Goal: Entertainment & Leisure: Browse casually

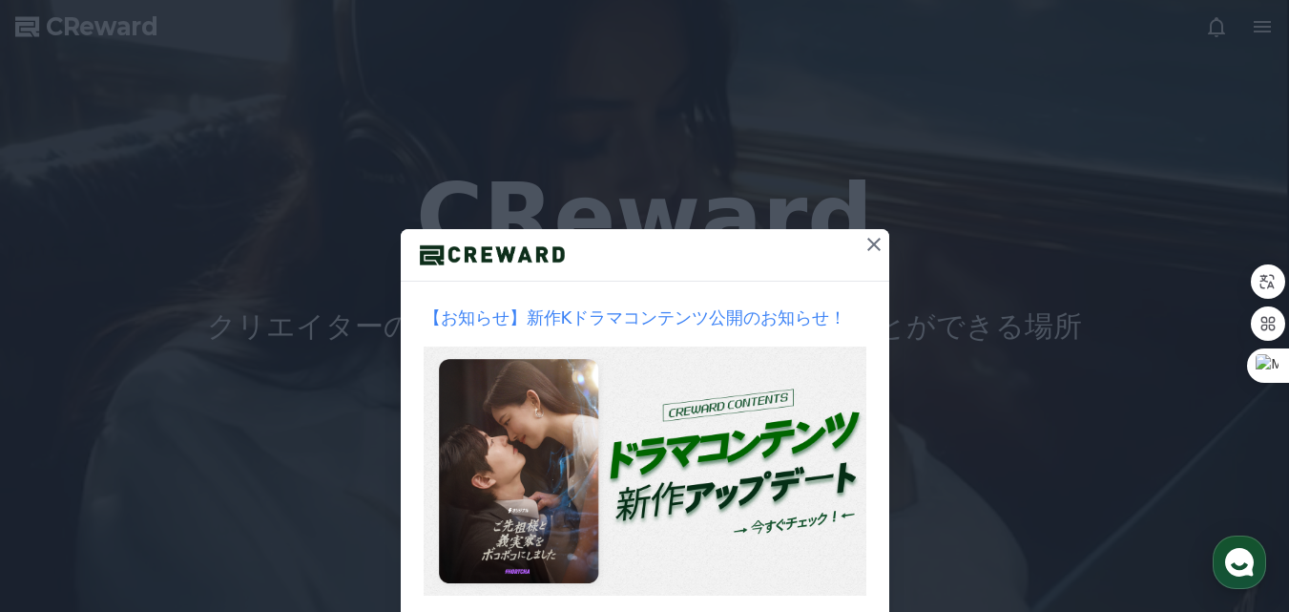
click at [867, 245] on icon at bounding box center [873, 244] width 13 height 13
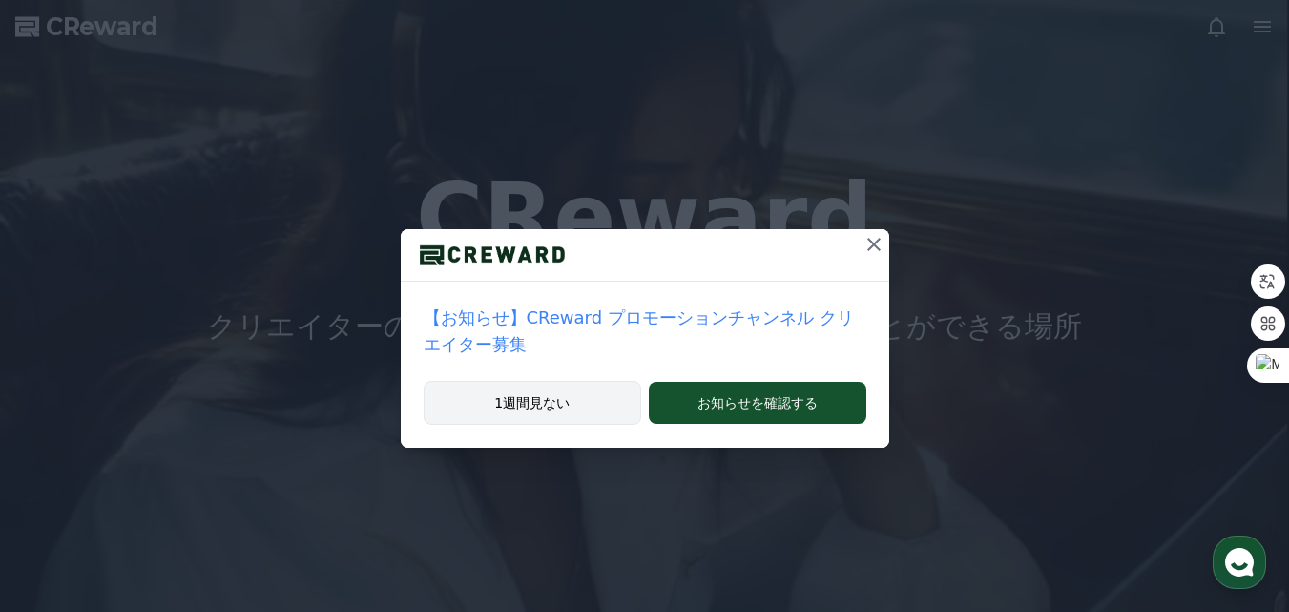
click at [537, 381] on button "1週間見ない" at bounding box center [533, 403] width 219 height 44
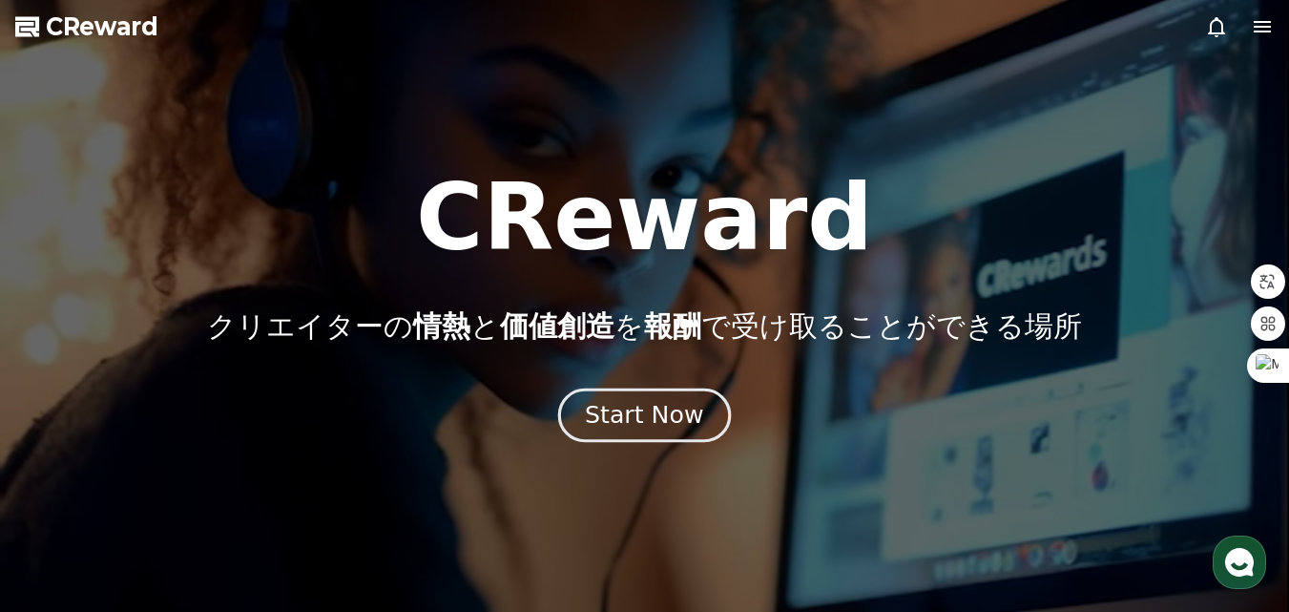
click at [662, 411] on div "Start Now" at bounding box center [644, 415] width 118 height 32
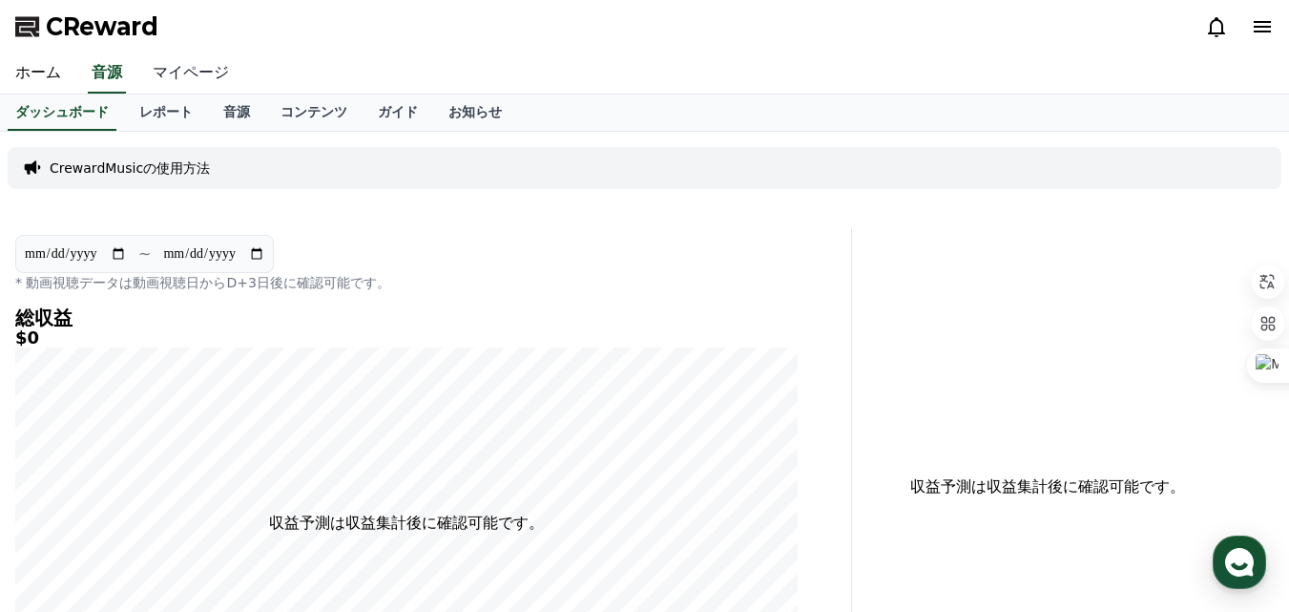
click at [165, 67] on link "マイページ" at bounding box center [190, 73] width 107 height 40
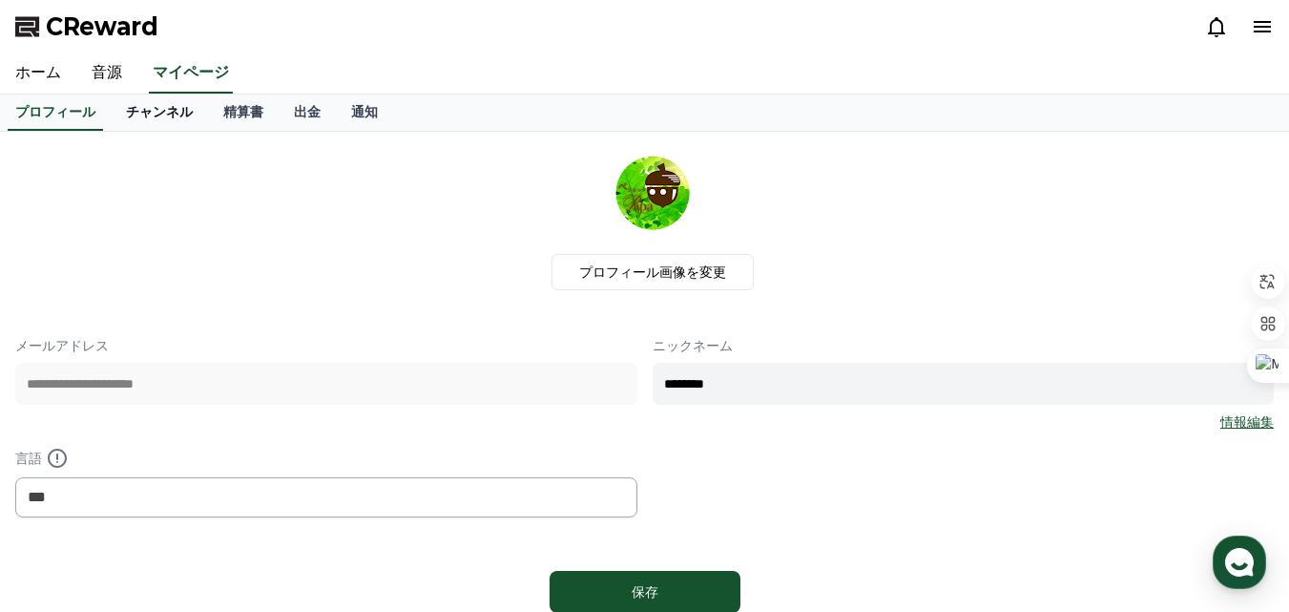
click at [140, 108] on link "チャンネル" at bounding box center [159, 112] width 97 height 36
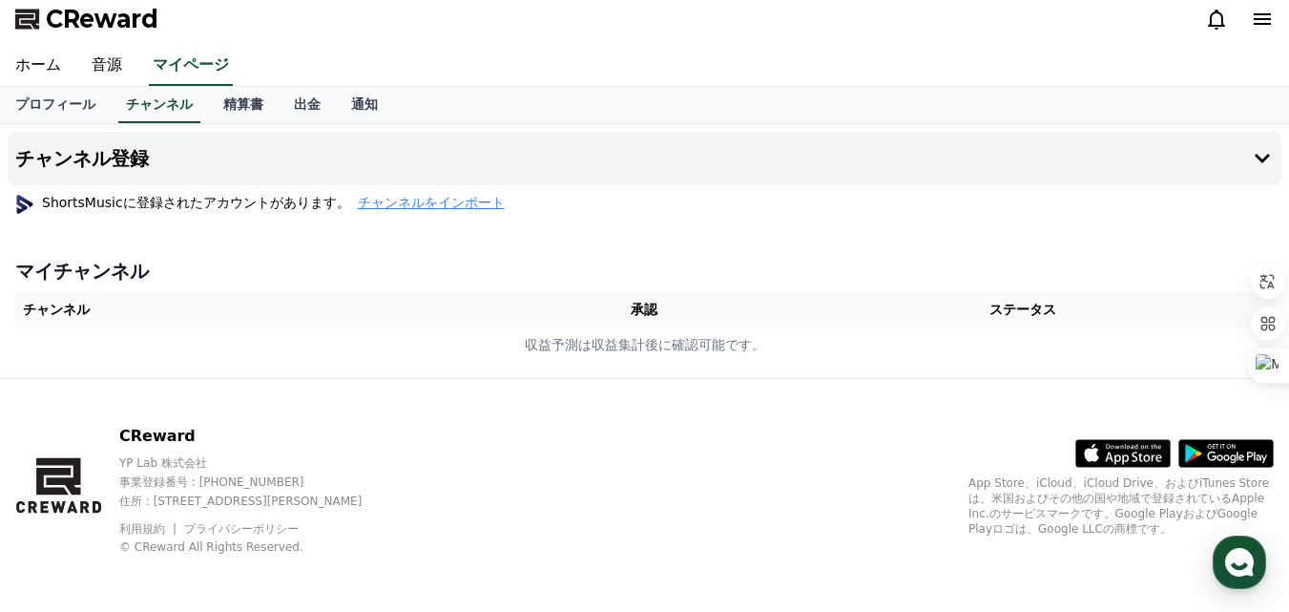
scroll to position [11, 0]
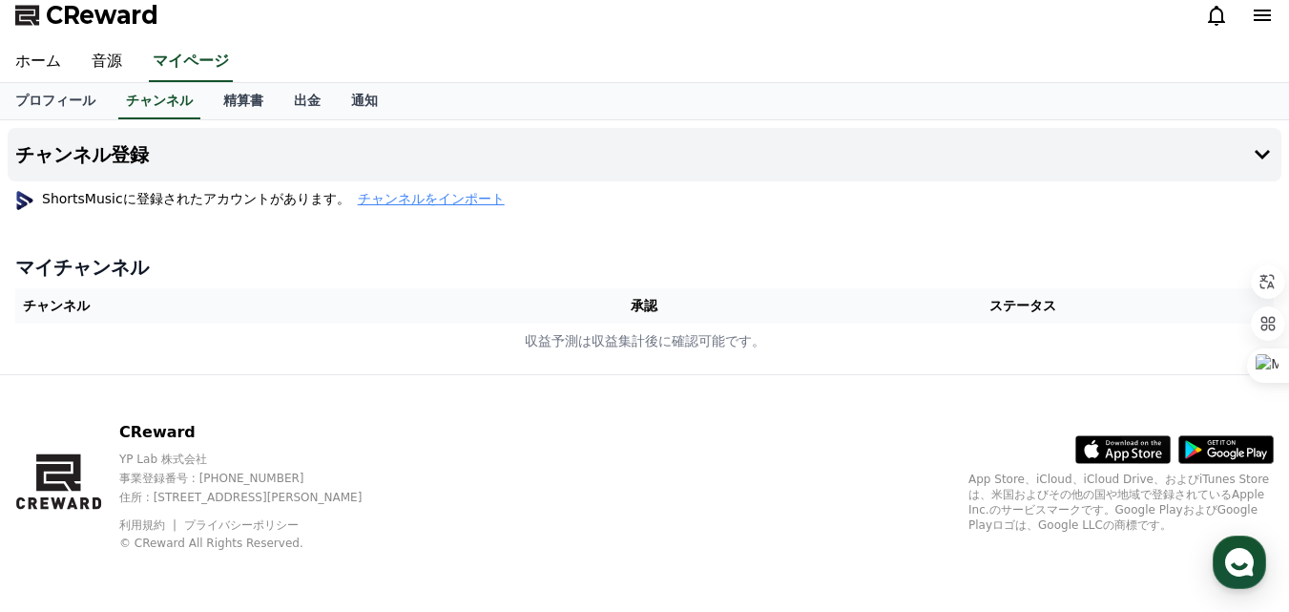
click at [358, 193] on span "チャンネルをインポート" at bounding box center [431, 198] width 147 height 19
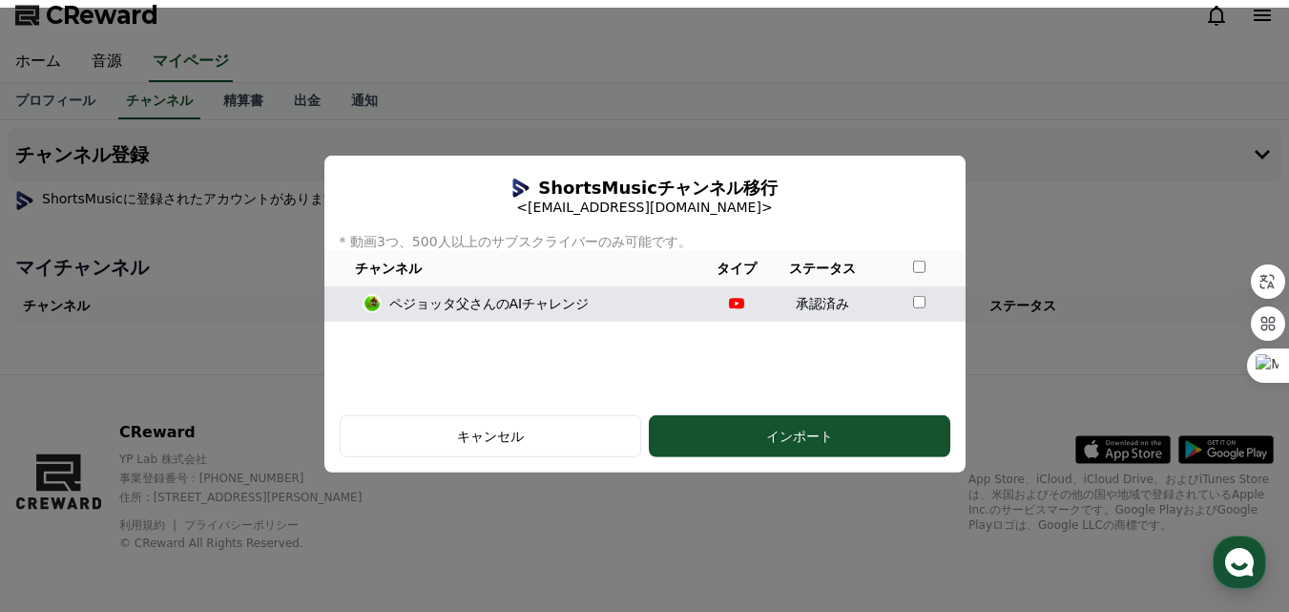
click at [572, 299] on div "ペジョッタ父さんのAIチャレンジ" at bounding box center [513, 303] width 363 height 20
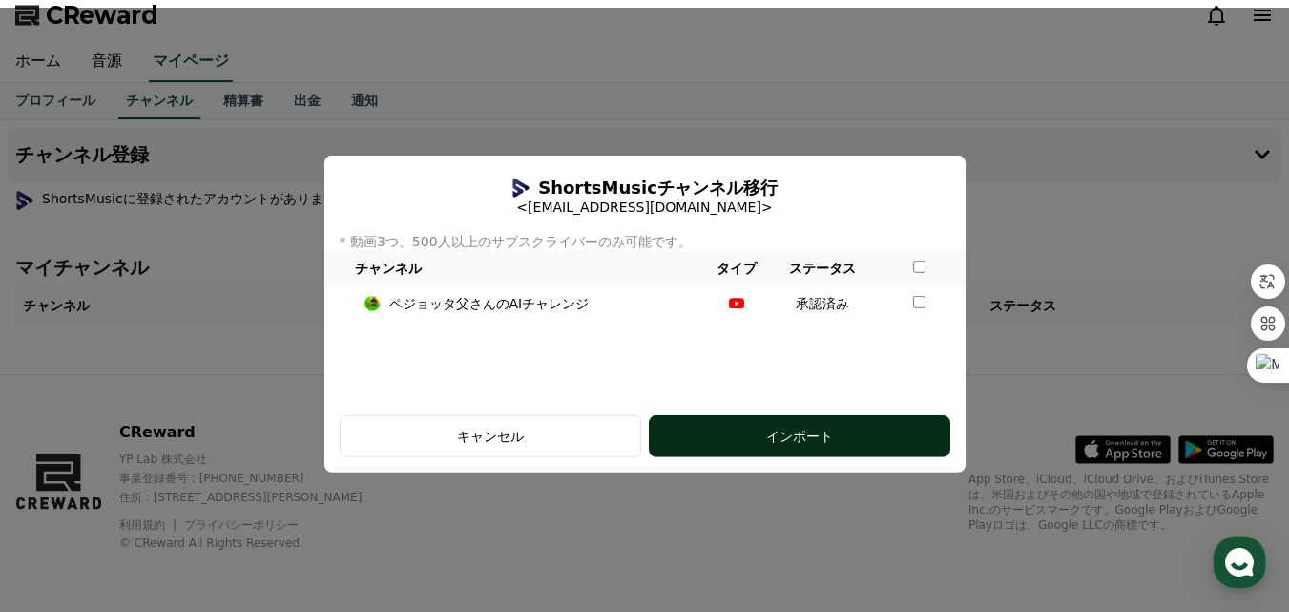
click at [887, 438] on div "インポート" at bounding box center [799, 436] width 225 height 19
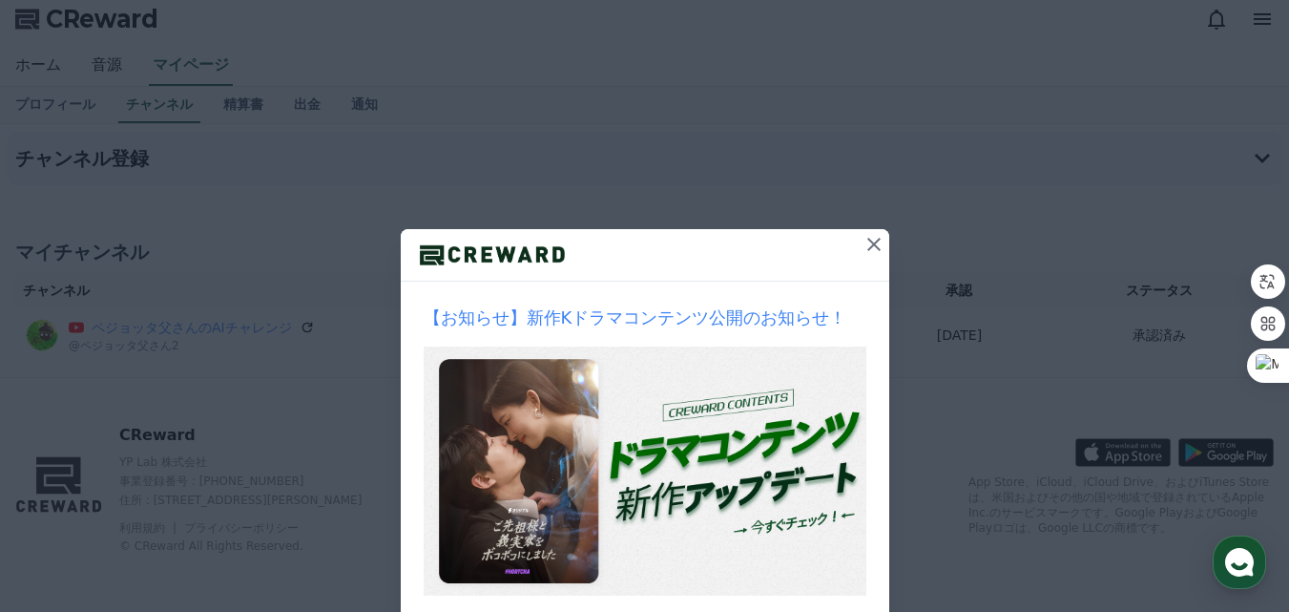
click at [874, 248] on icon at bounding box center [874, 244] width 23 height 23
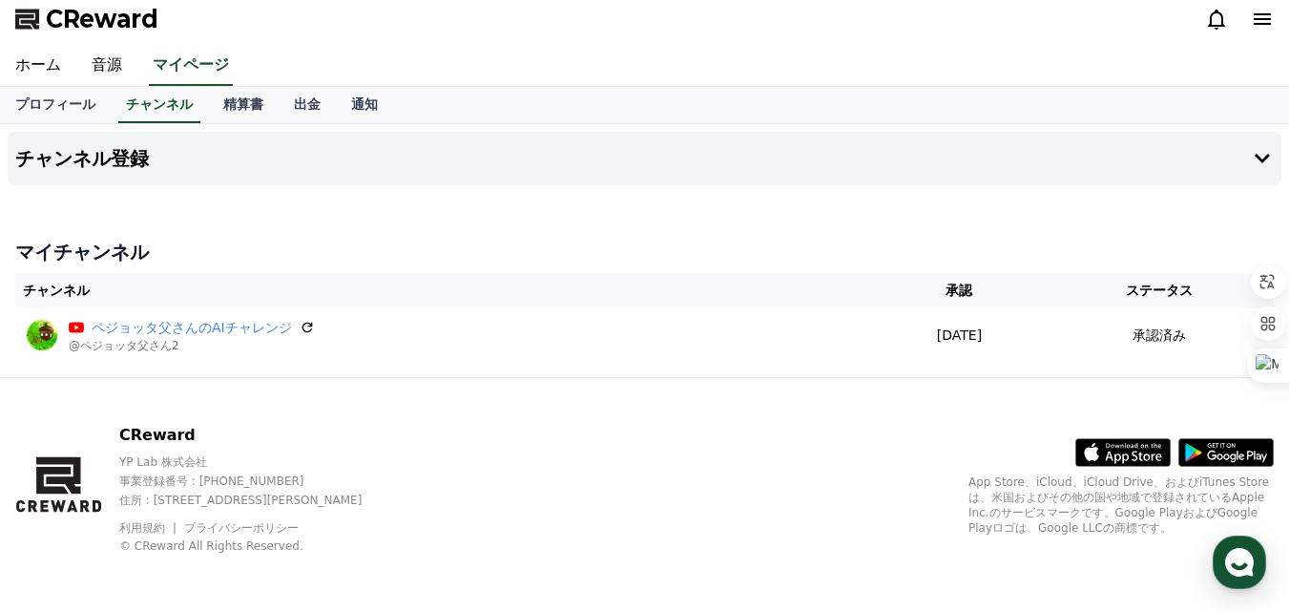
scroll to position [10, 0]
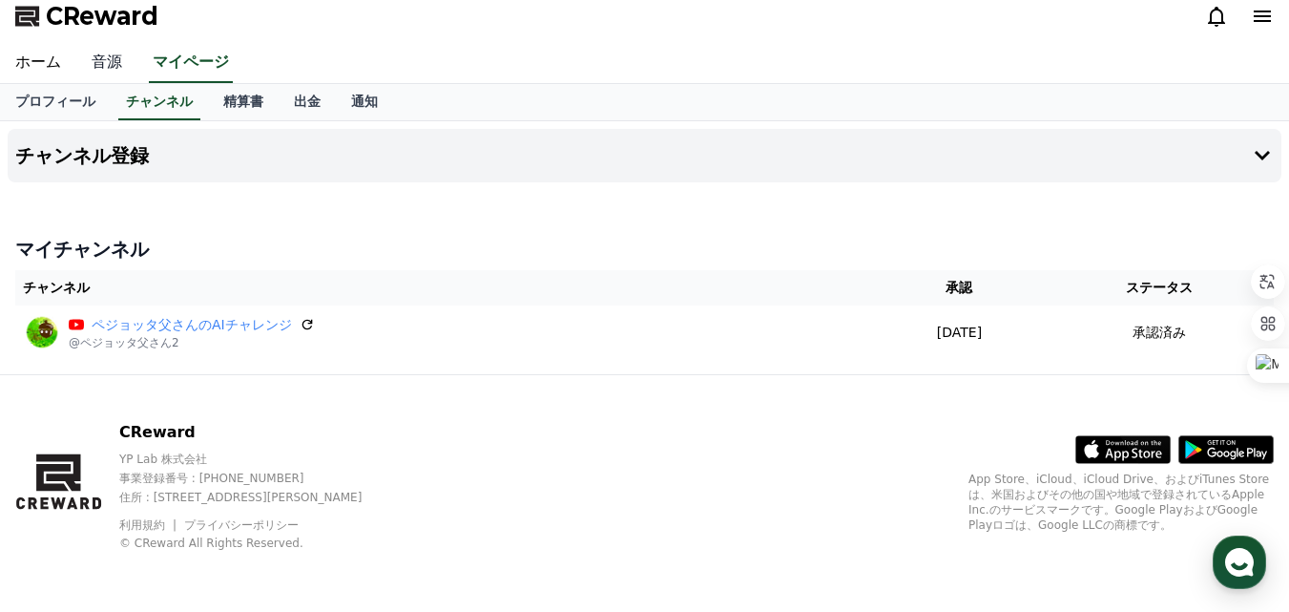
click at [88, 61] on link "音源" at bounding box center [106, 63] width 61 height 40
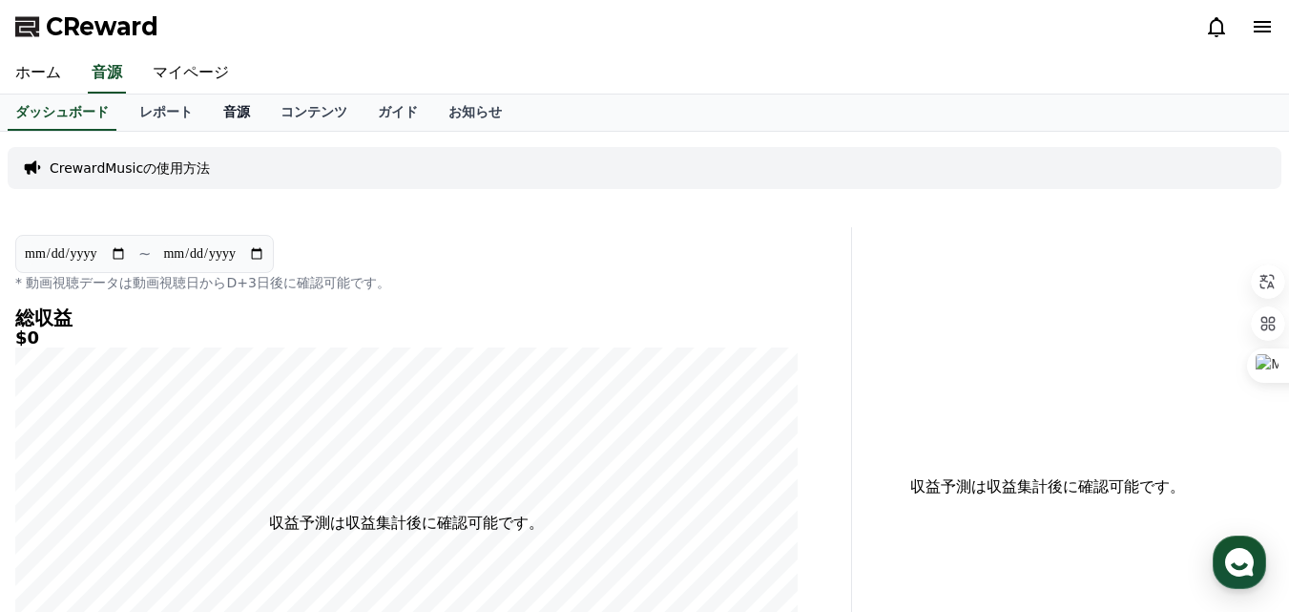
click at [208, 113] on link "音源" at bounding box center [236, 112] width 57 height 36
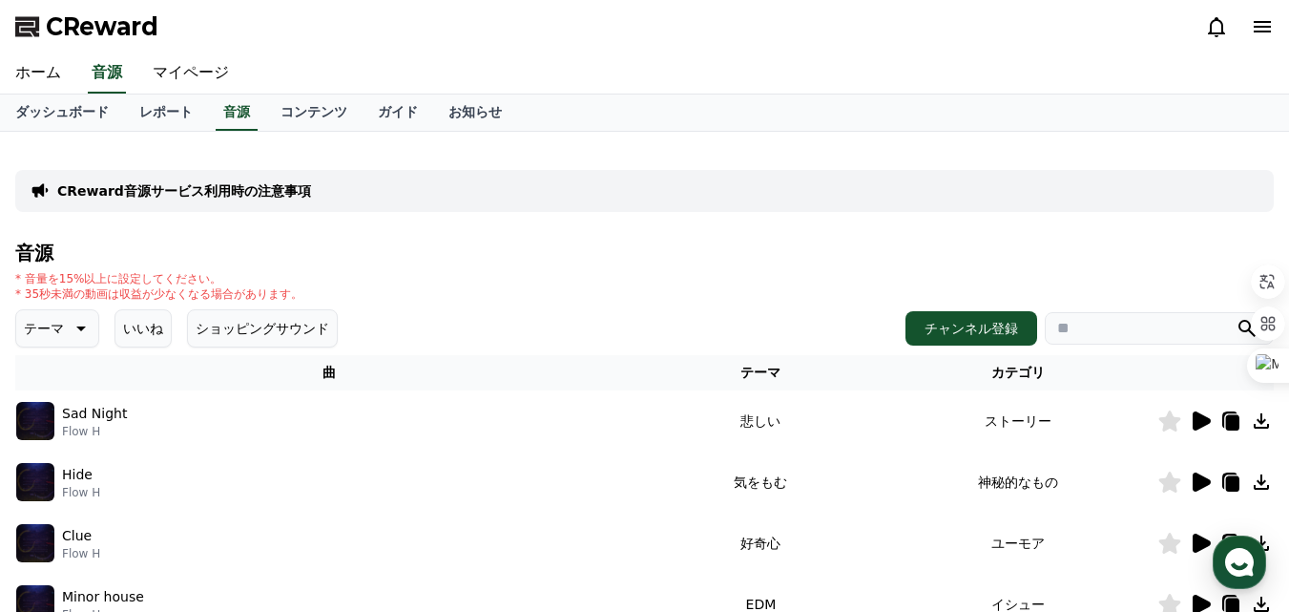
click at [1199, 411] on icon at bounding box center [1200, 420] width 23 height 23
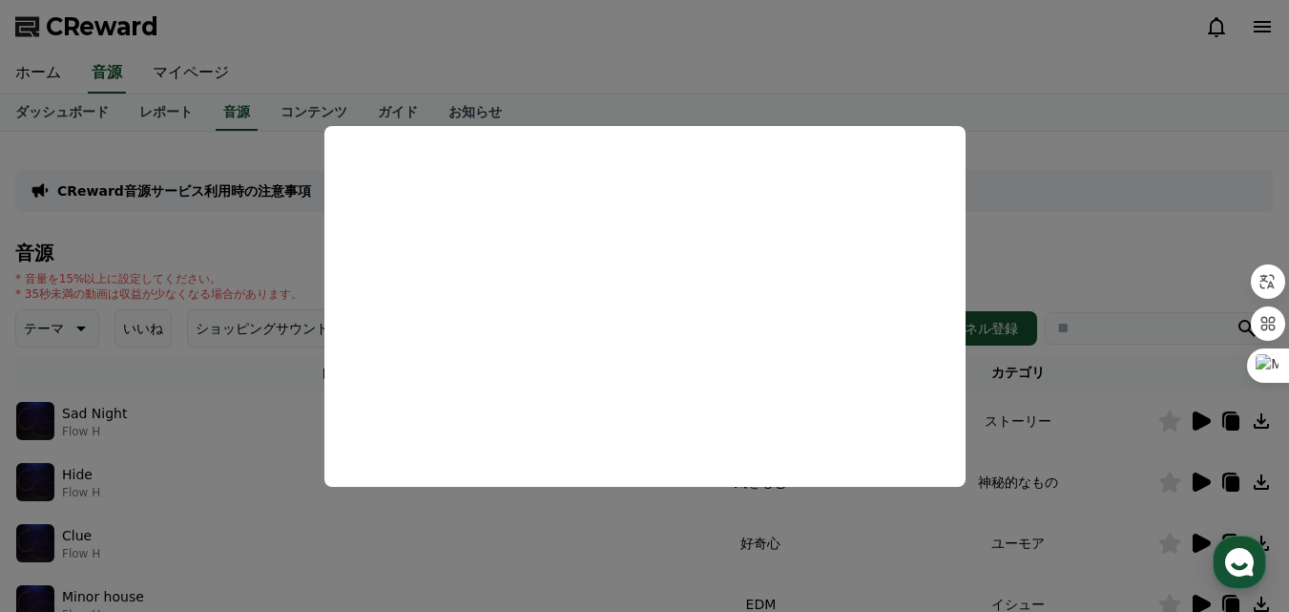
click at [1033, 55] on button "close modal" at bounding box center [644, 306] width 1289 height 612
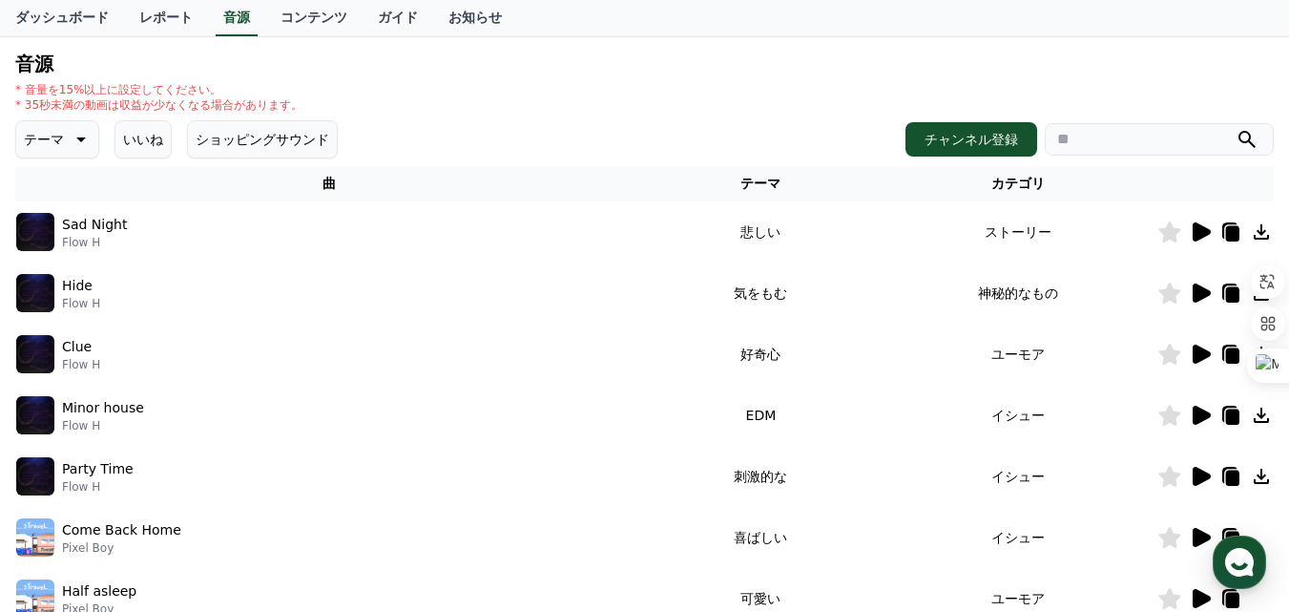
scroll to position [191, 0]
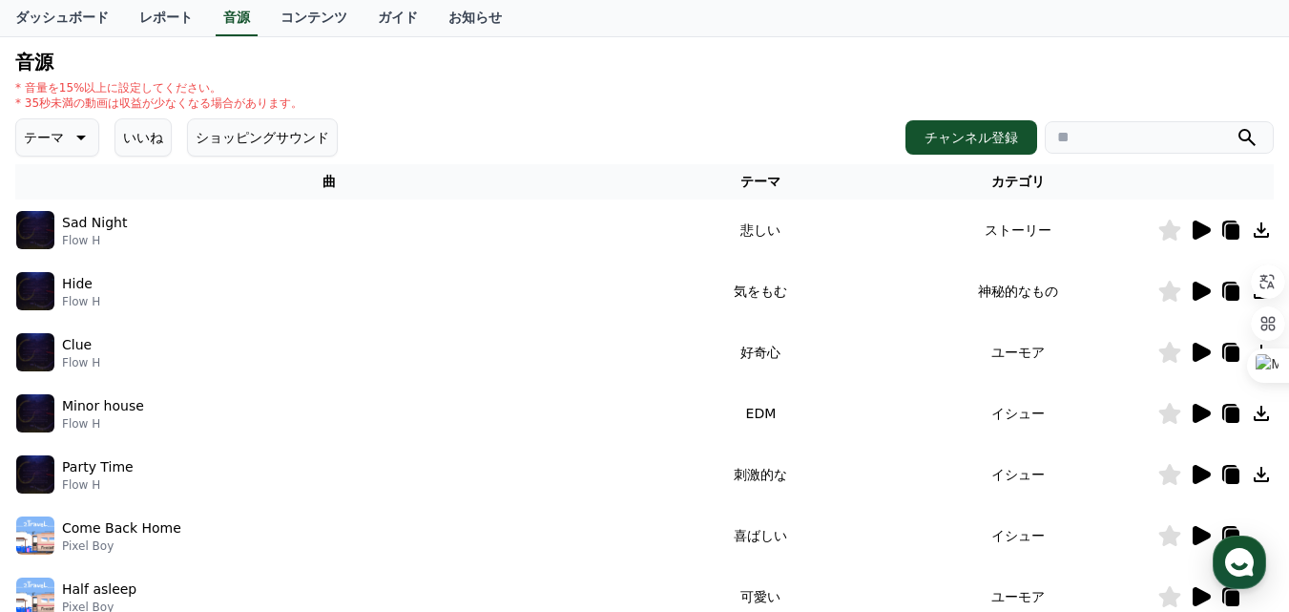
click at [1173, 147] on input "search" at bounding box center [1159, 137] width 229 height 32
click at [1236, 126] on button "submit" at bounding box center [1247, 137] width 23 height 23
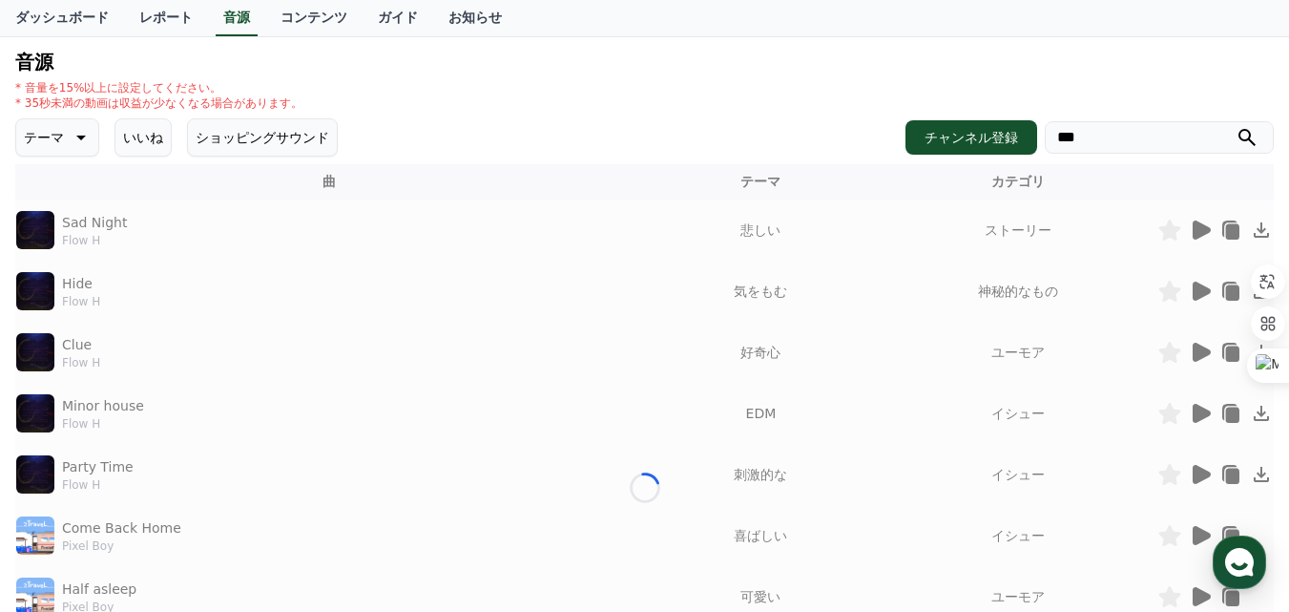
scroll to position [92, 0]
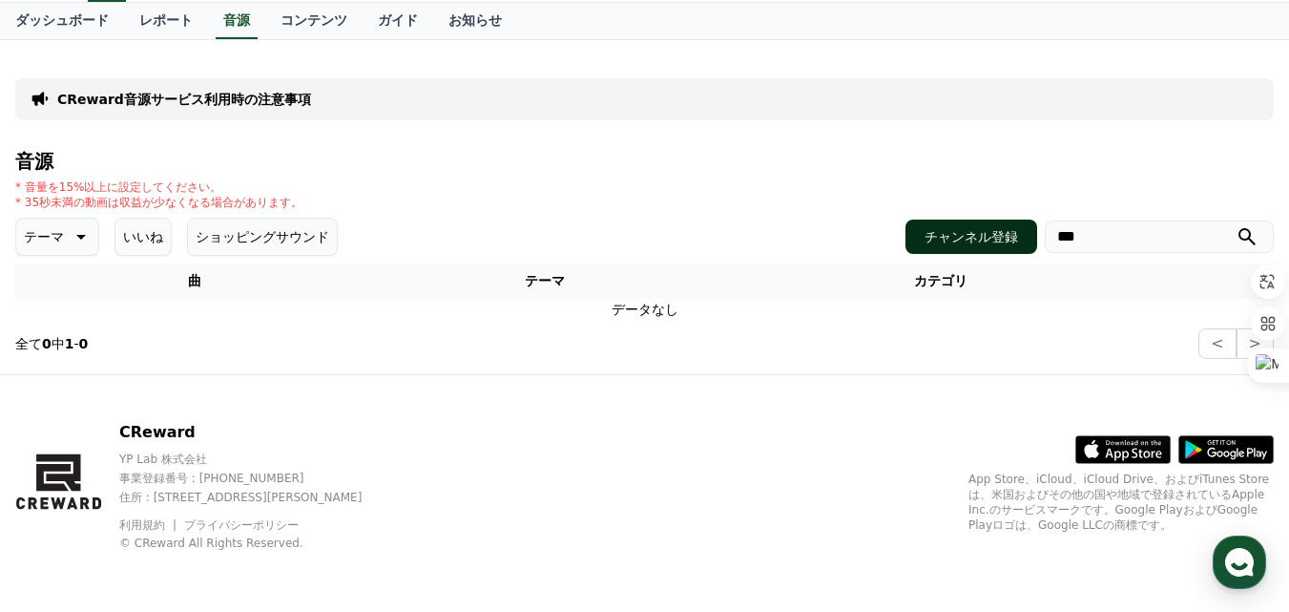
drag, startPoint x: 1120, startPoint y: 232, endPoint x: 1009, endPoint y: 231, distance: 111.7
click at [1009, 231] on div "チャンネル登録 ***" at bounding box center [1090, 236] width 368 height 34
click at [1236, 225] on button "submit" at bounding box center [1247, 236] width 23 height 23
drag, startPoint x: 1134, startPoint y: 247, endPoint x: 1032, endPoint y: 230, distance: 103.5
click at [1032, 230] on div "チャンネル登録 ****" at bounding box center [1090, 236] width 368 height 34
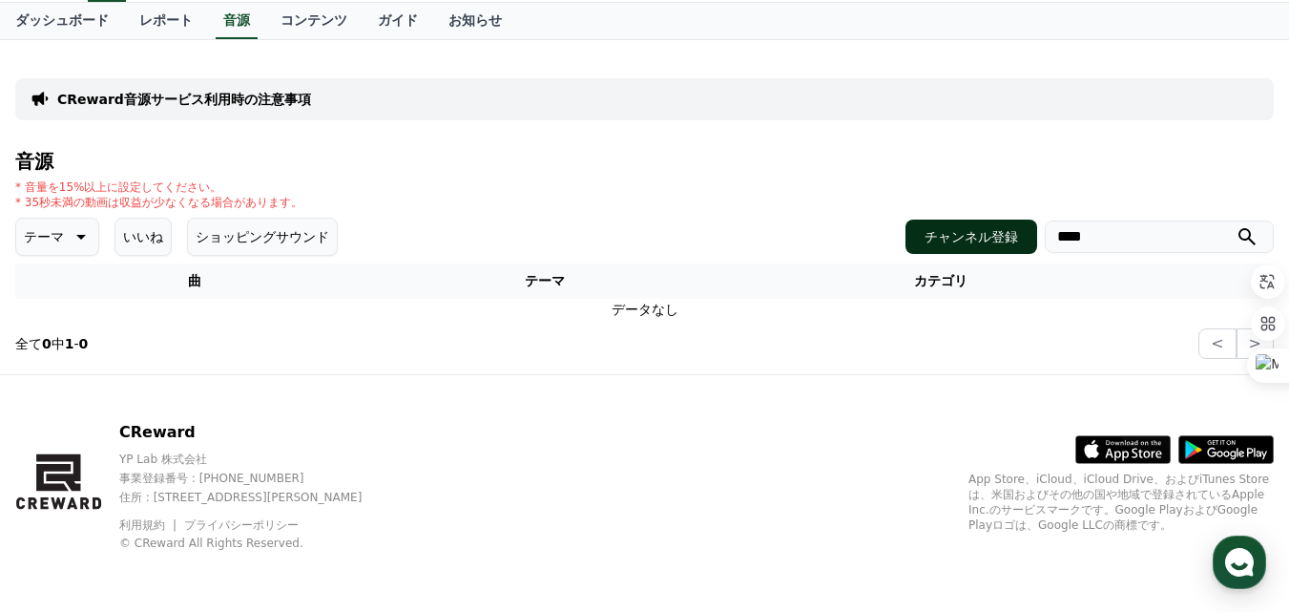
type input "****"
click at [1236, 225] on button "submit" at bounding box center [1247, 236] width 23 height 23
drag, startPoint x: 1096, startPoint y: 246, endPoint x: 1031, endPoint y: 222, distance: 69.1
click at [1031, 223] on div "チャンネル登録 ****" at bounding box center [1090, 236] width 368 height 34
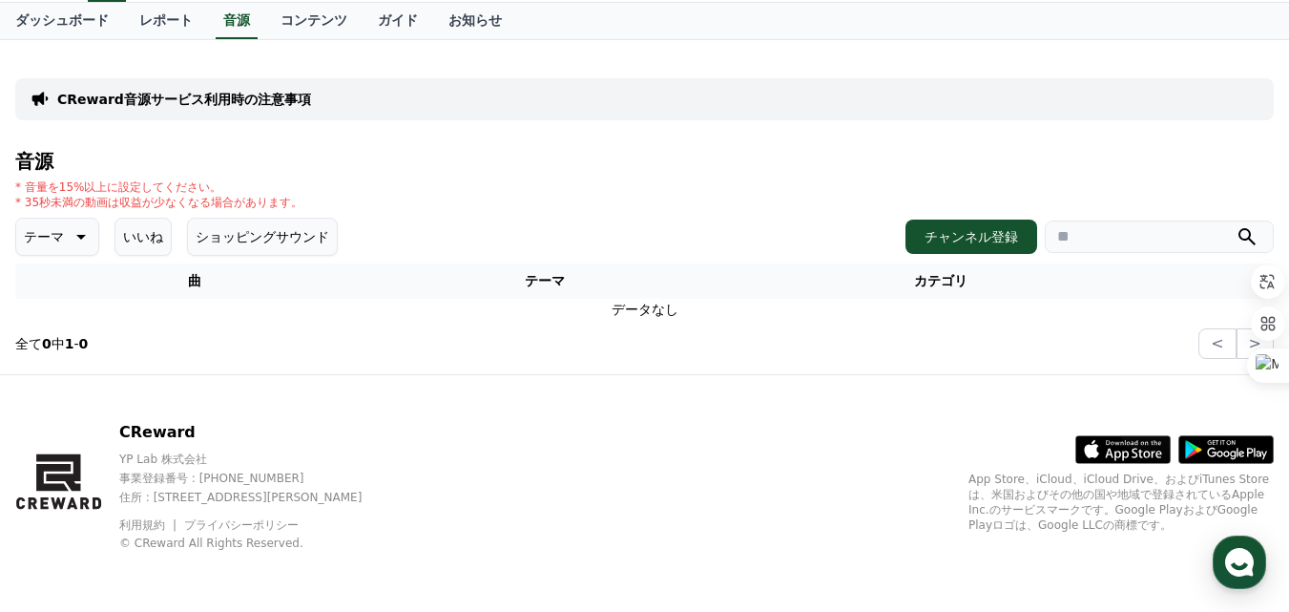
click at [37, 242] on p "テーマ" at bounding box center [44, 236] width 40 height 27
click at [40, 342] on button "空想" at bounding box center [39, 337] width 42 height 42
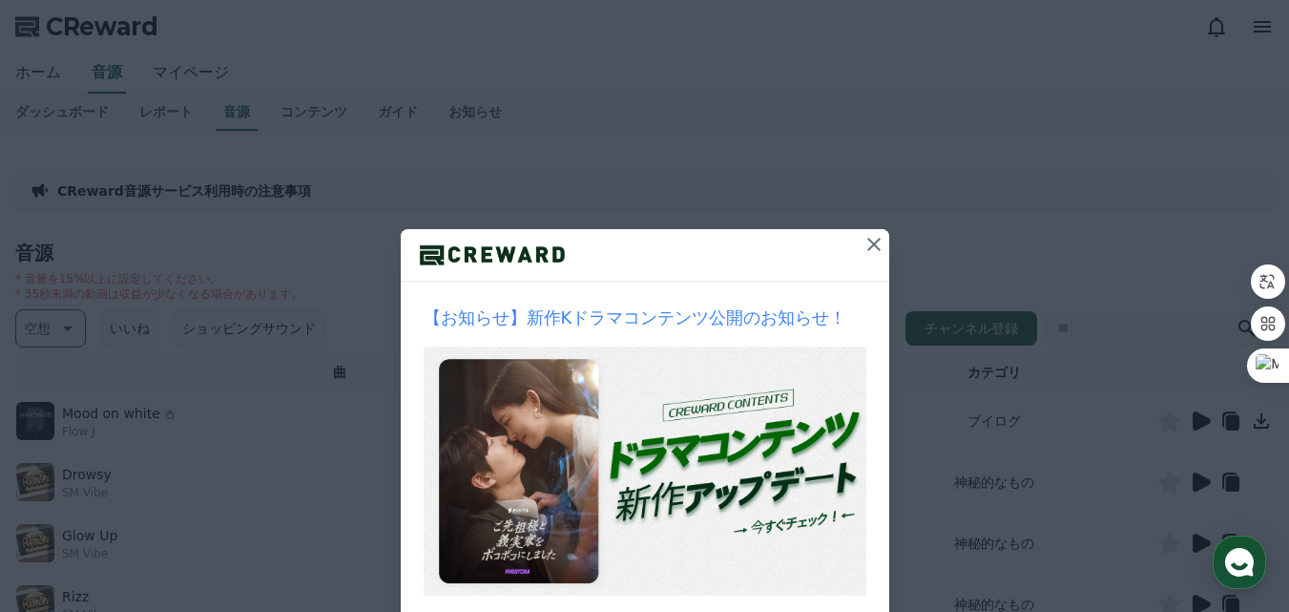
click at [876, 240] on icon at bounding box center [874, 244] width 23 height 23
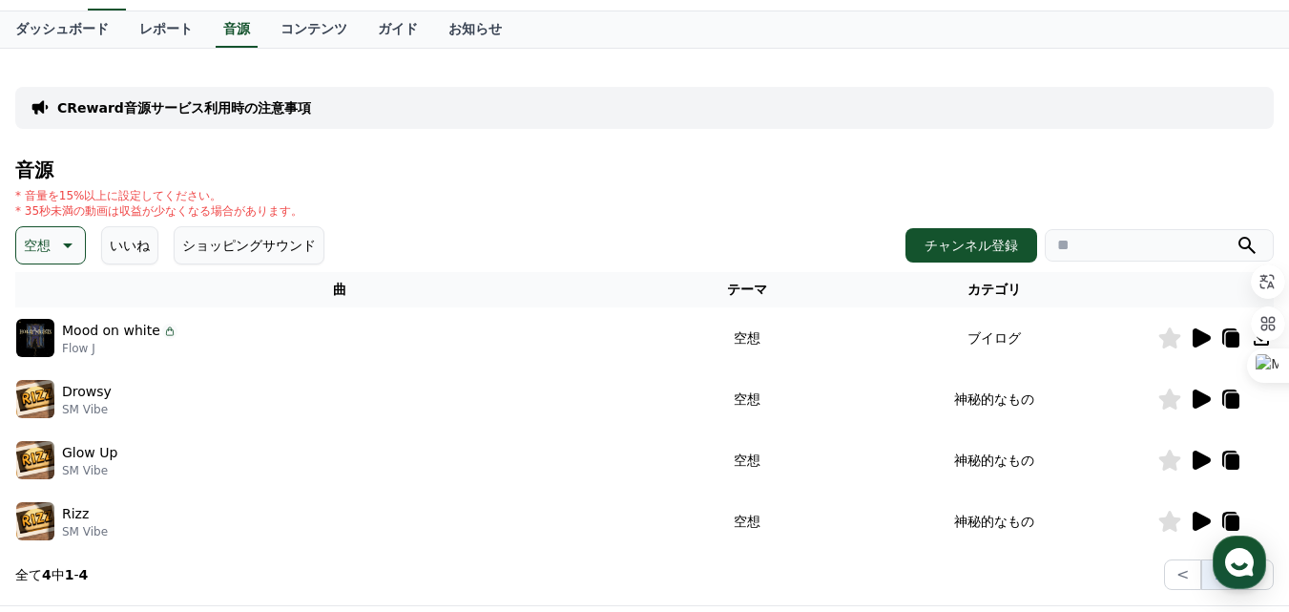
scroll to position [191, 0]
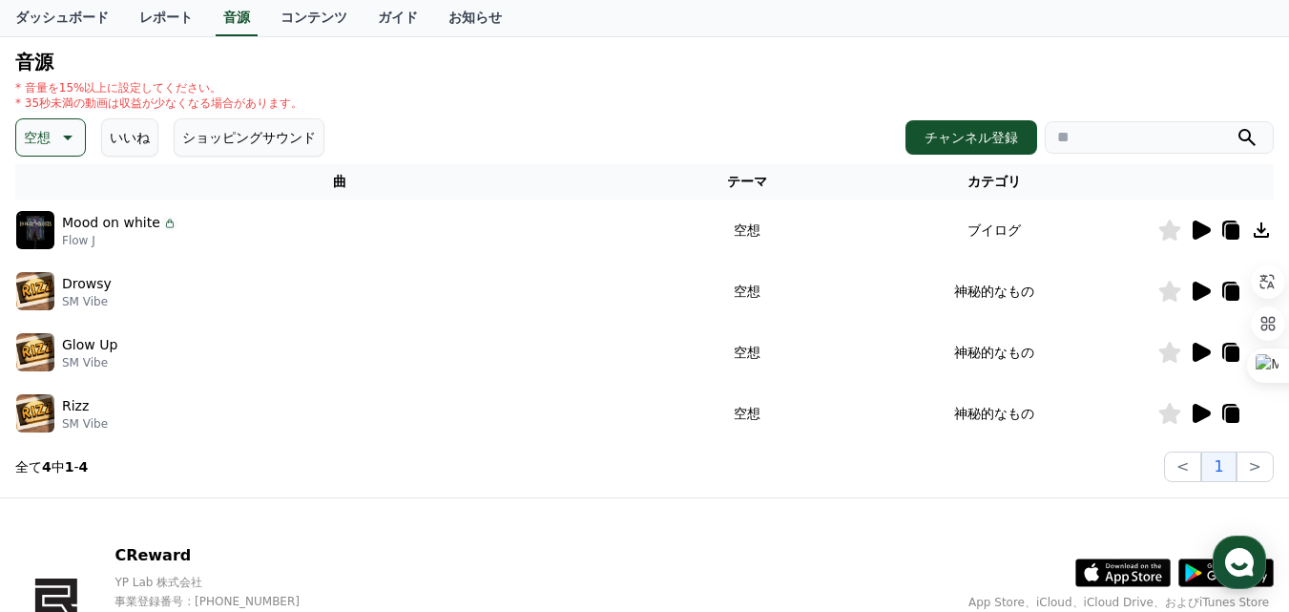
click at [1201, 295] on icon at bounding box center [1202, 291] width 18 height 19
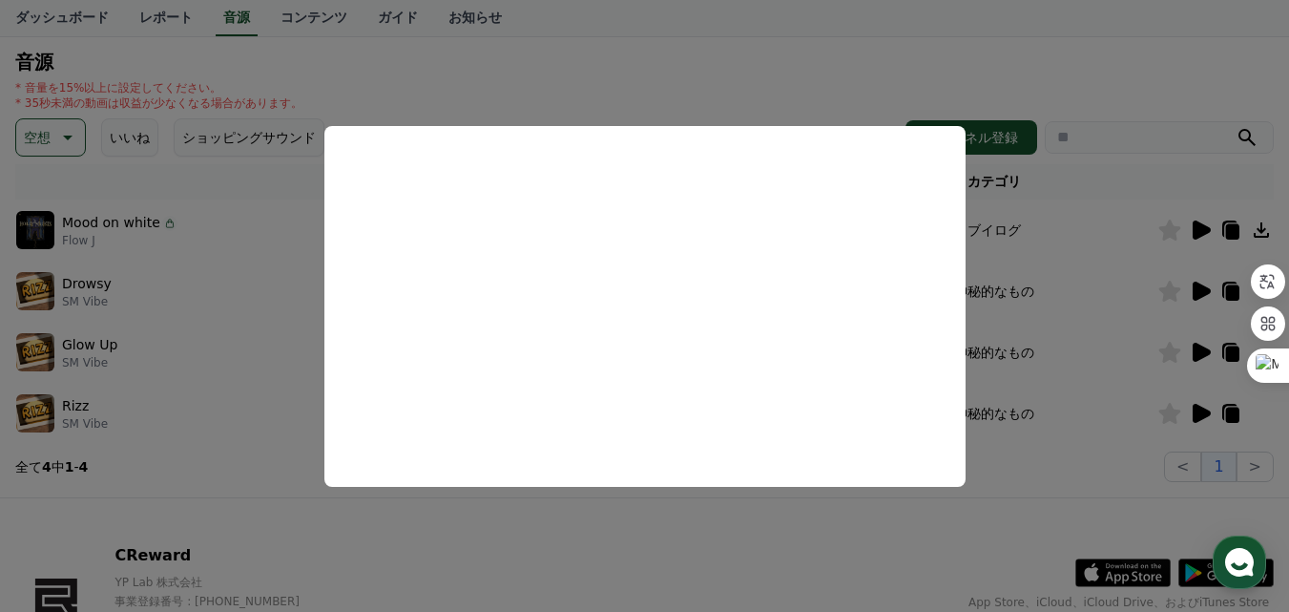
click at [1036, 73] on button "close modal" at bounding box center [644, 306] width 1289 height 612
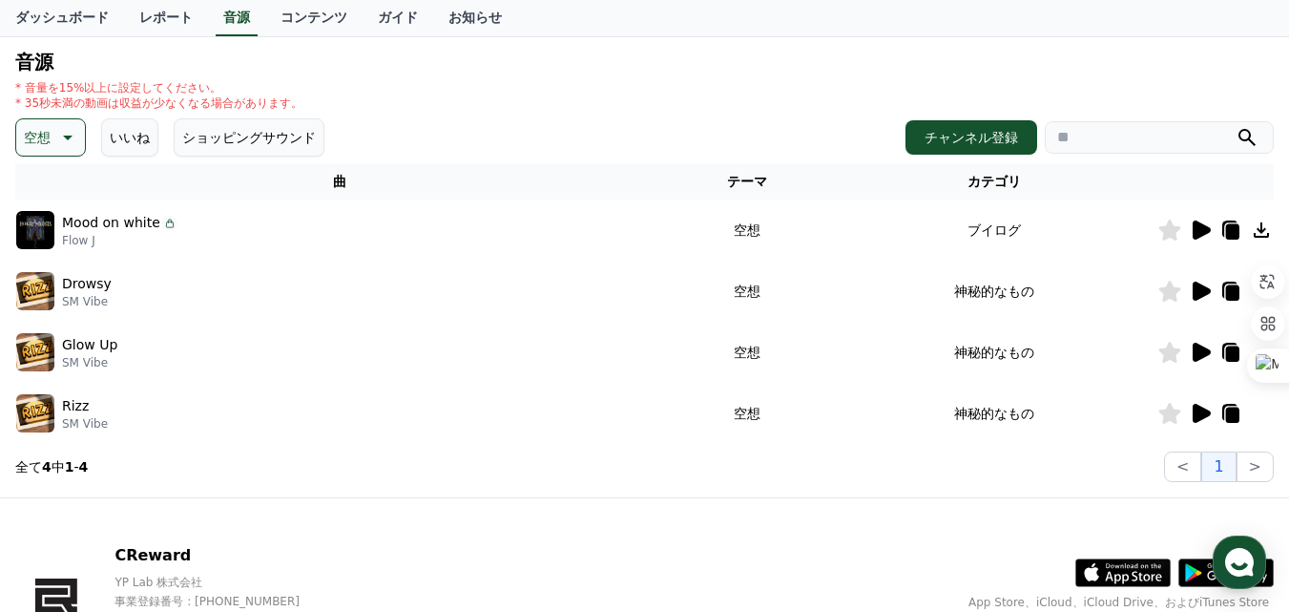
click at [1202, 351] on icon at bounding box center [1202, 352] width 18 height 19
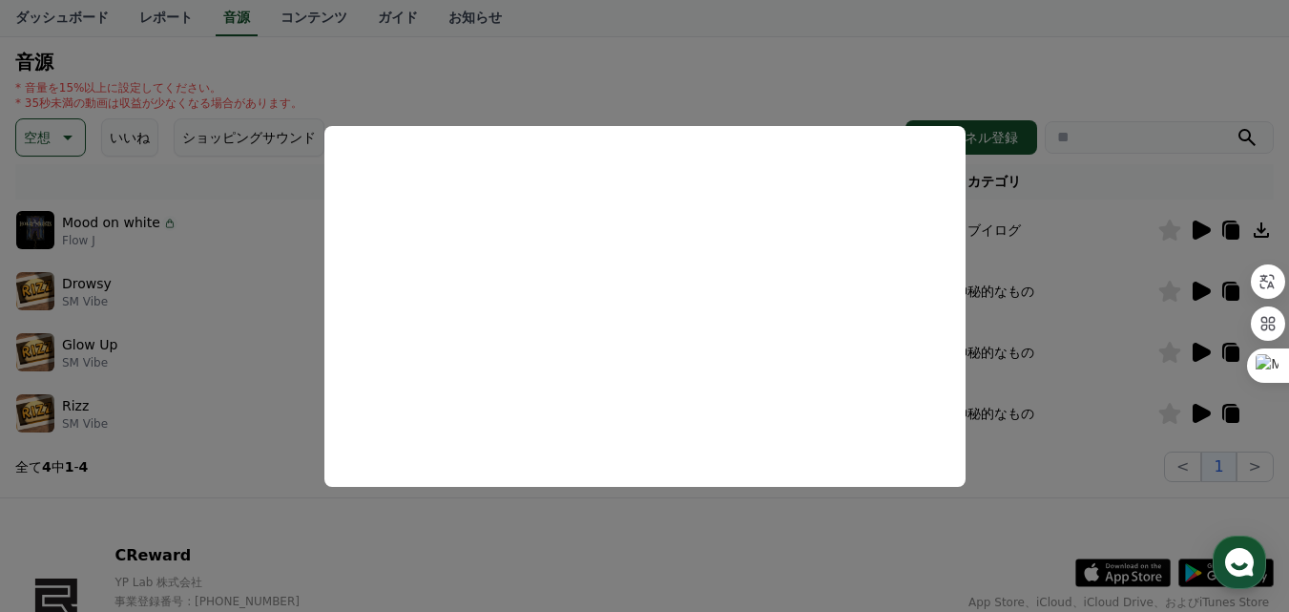
click at [1194, 403] on button "close modal" at bounding box center [644, 306] width 1289 height 612
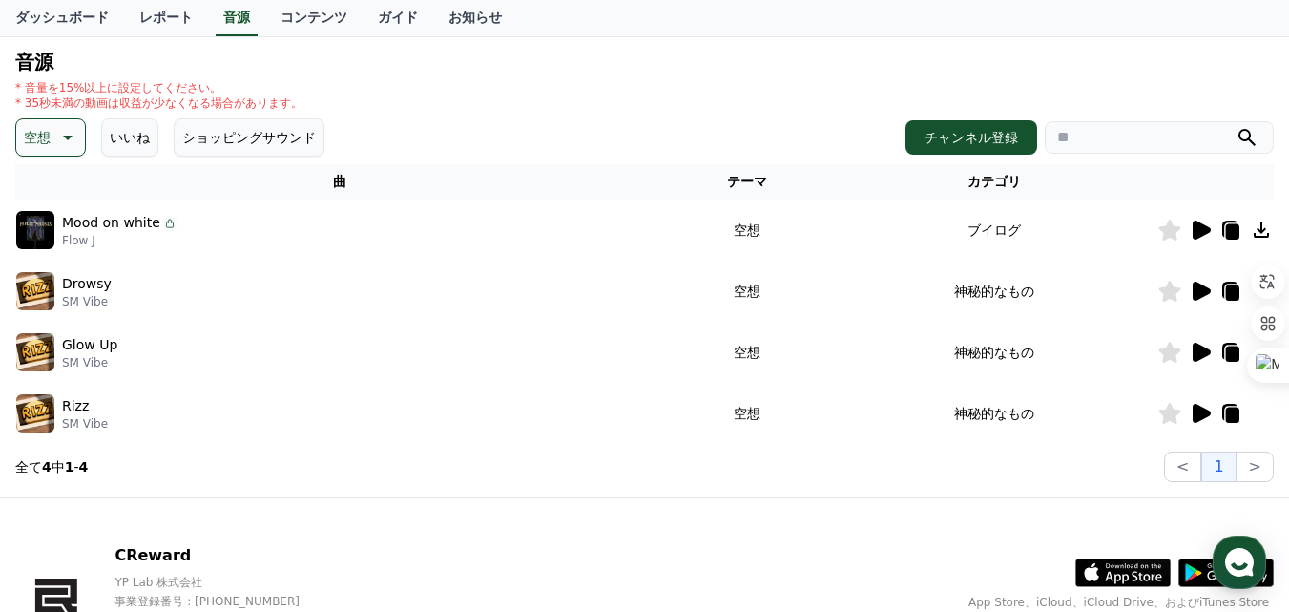
click at [1202, 411] on icon at bounding box center [1202, 413] width 18 height 19
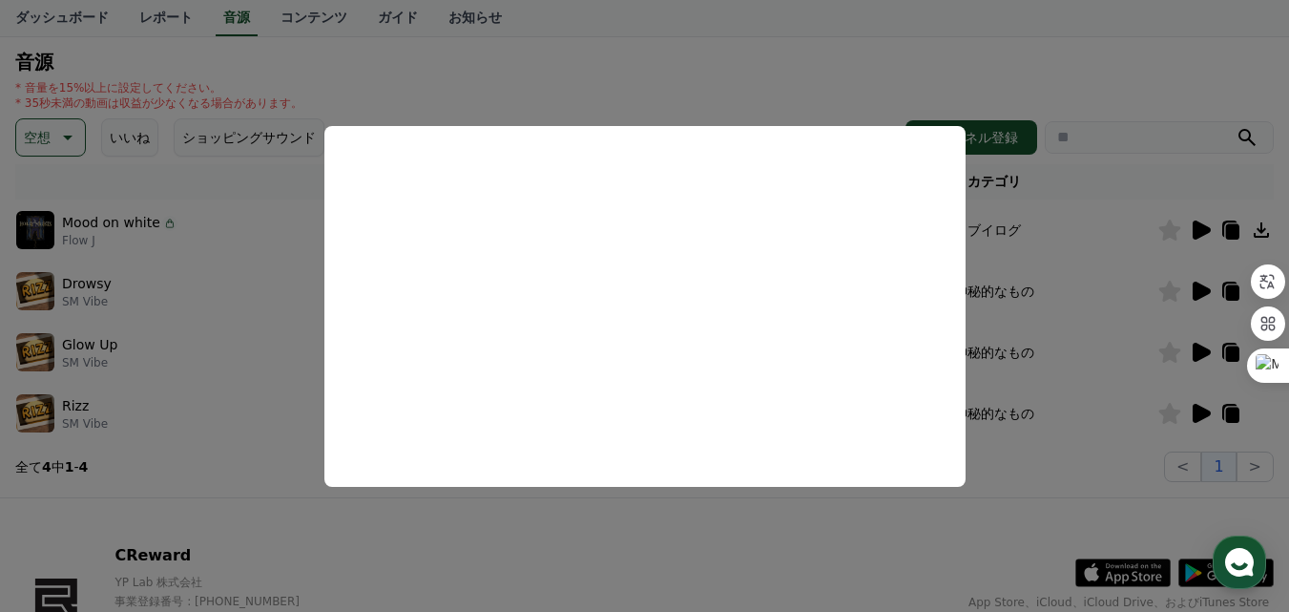
click at [1083, 65] on button "close modal" at bounding box center [644, 306] width 1289 height 612
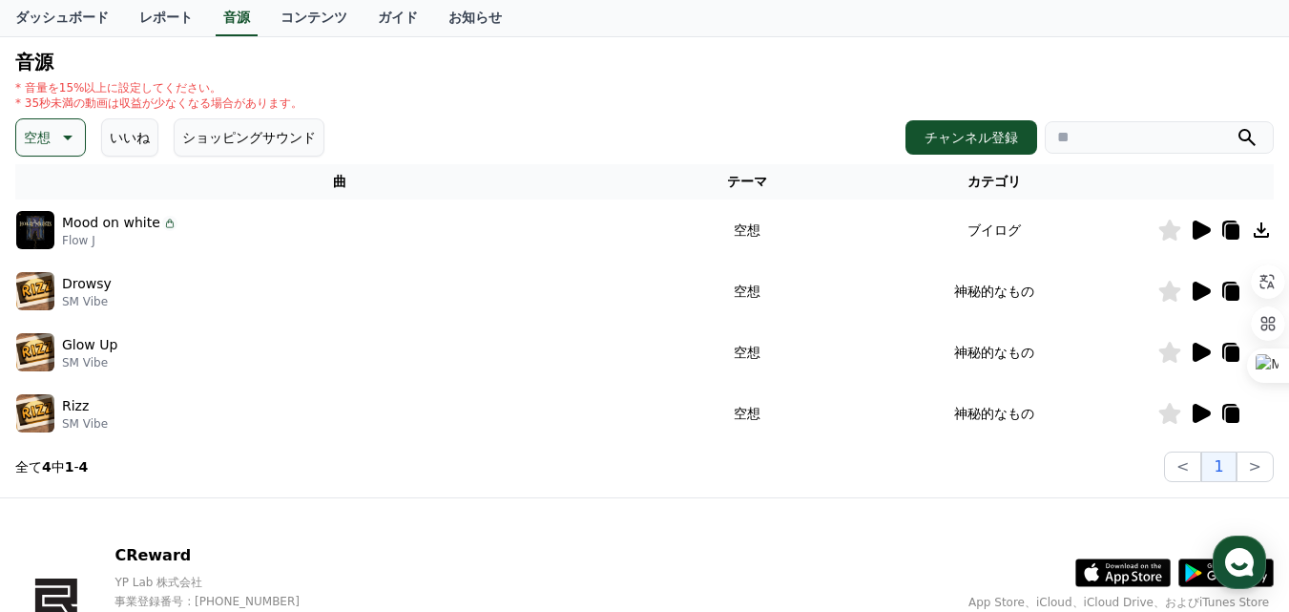
click at [1197, 239] on icon at bounding box center [1202, 229] width 18 height 19
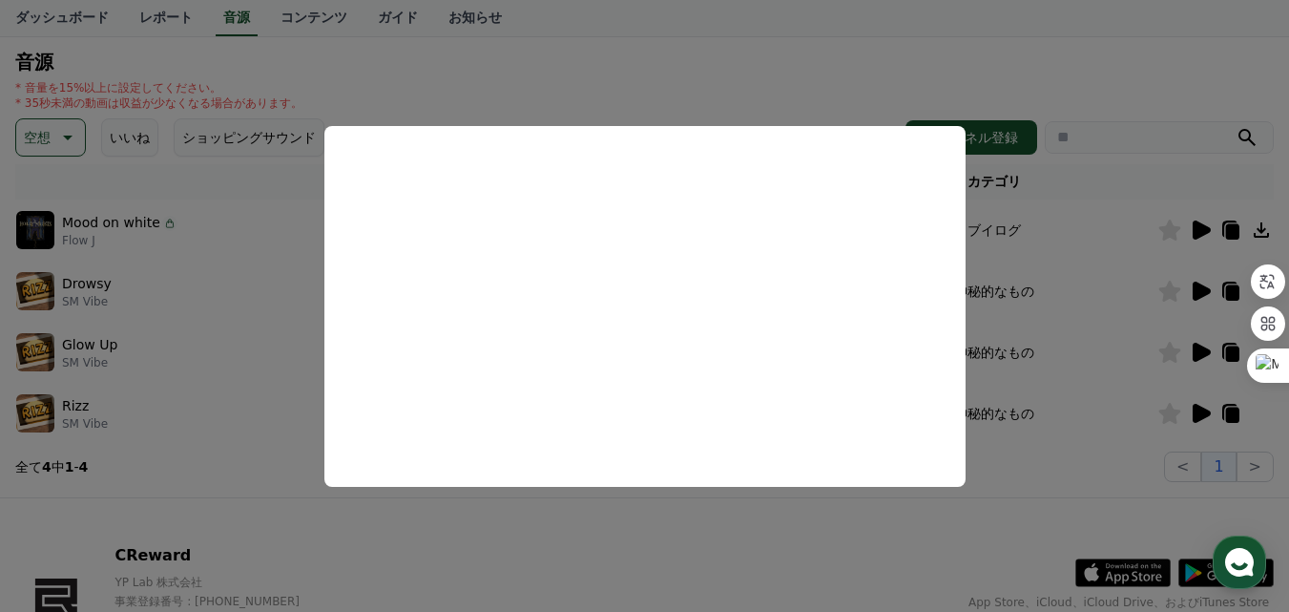
click at [195, 490] on button "close modal" at bounding box center [644, 306] width 1289 height 612
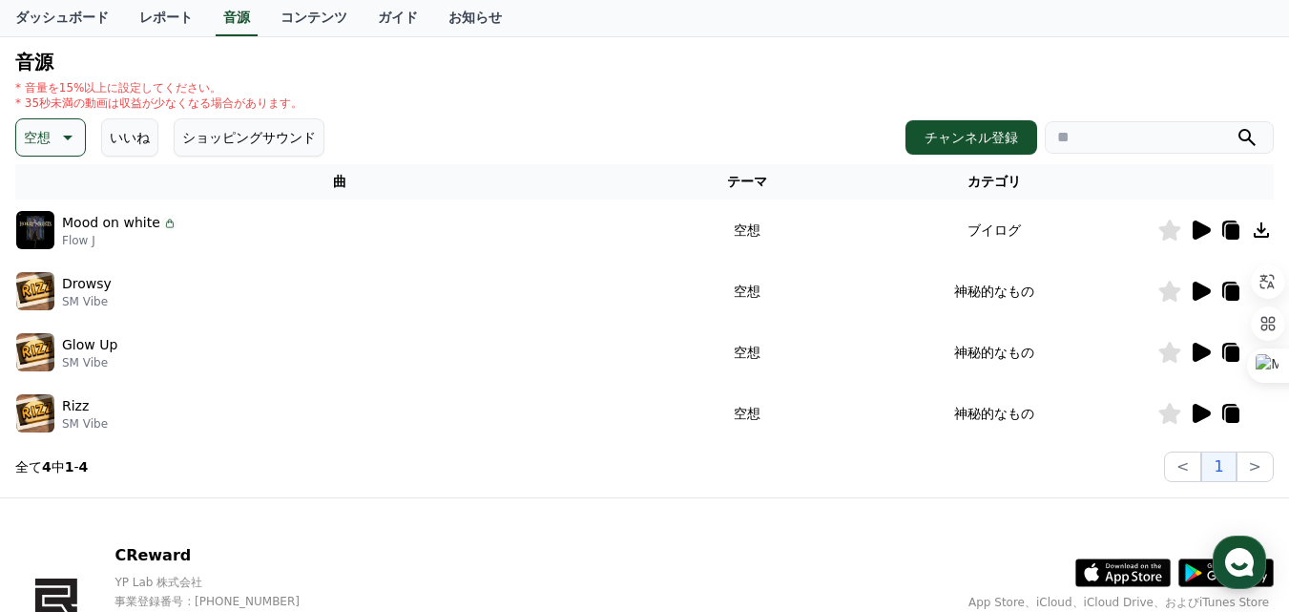
click at [75, 140] on icon at bounding box center [65, 137] width 23 height 23
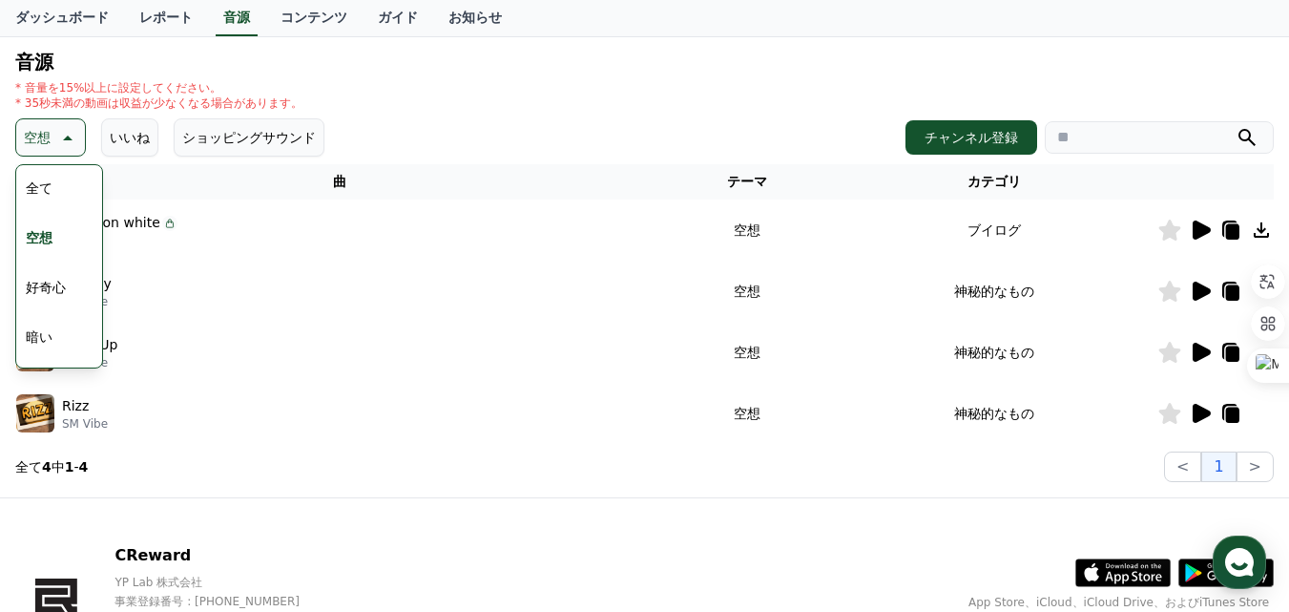
click at [71, 282] on button "好奇心" at bounding box center [45, 287] width 55 height 42
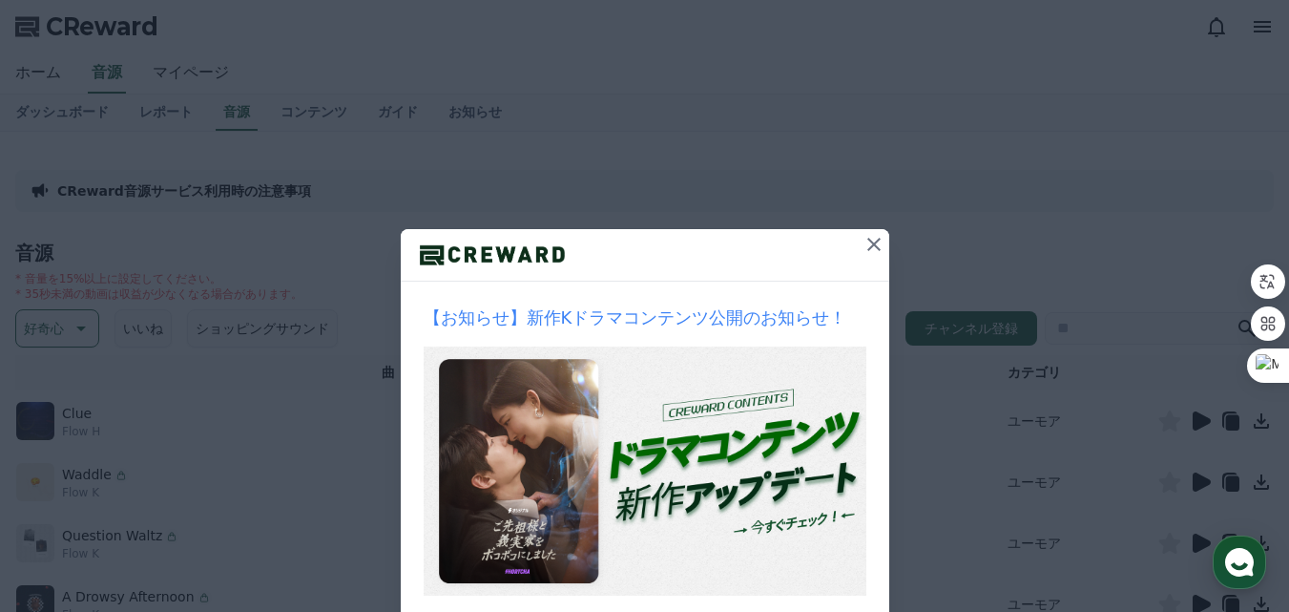
click at [1199, 414] on div "【お知らせ】新作Kドラマコンテンツ公開のお知らせ！ 1週間見ない お知らせを確認する" at bounding box center [644, 358] width 1289 height 716
click at [867, 240] on icon at bounding box center [873, 244] width 13 height 13
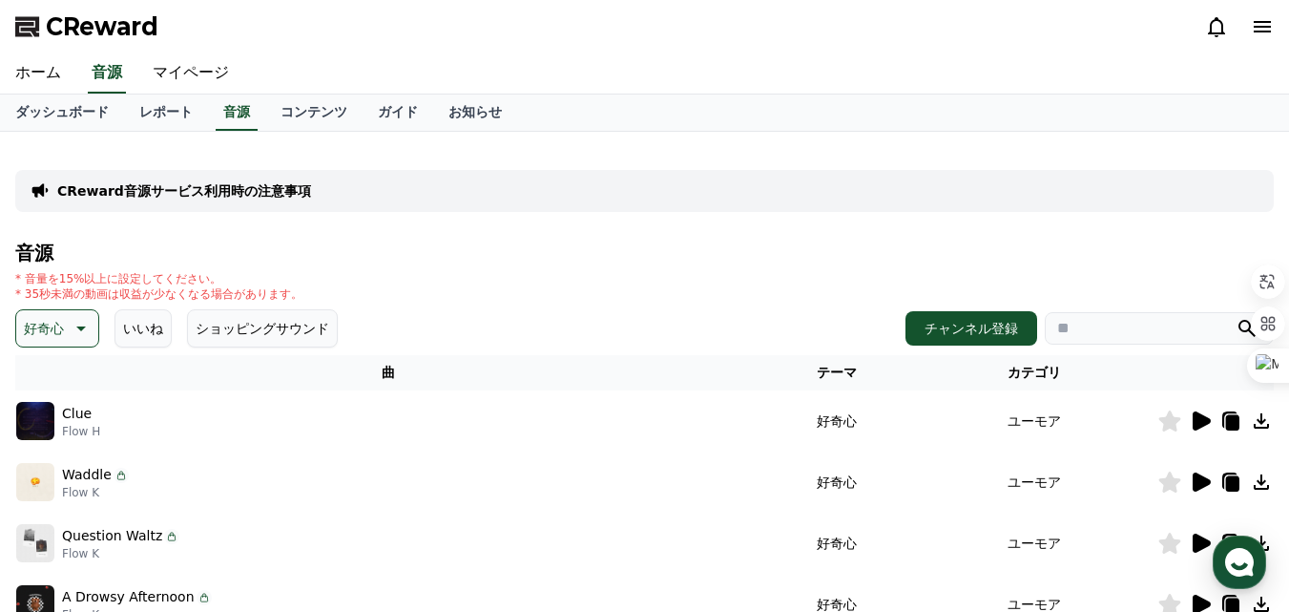
click at [1199, 419] on icon at bounding box center [1202, 420] width 18 height 19
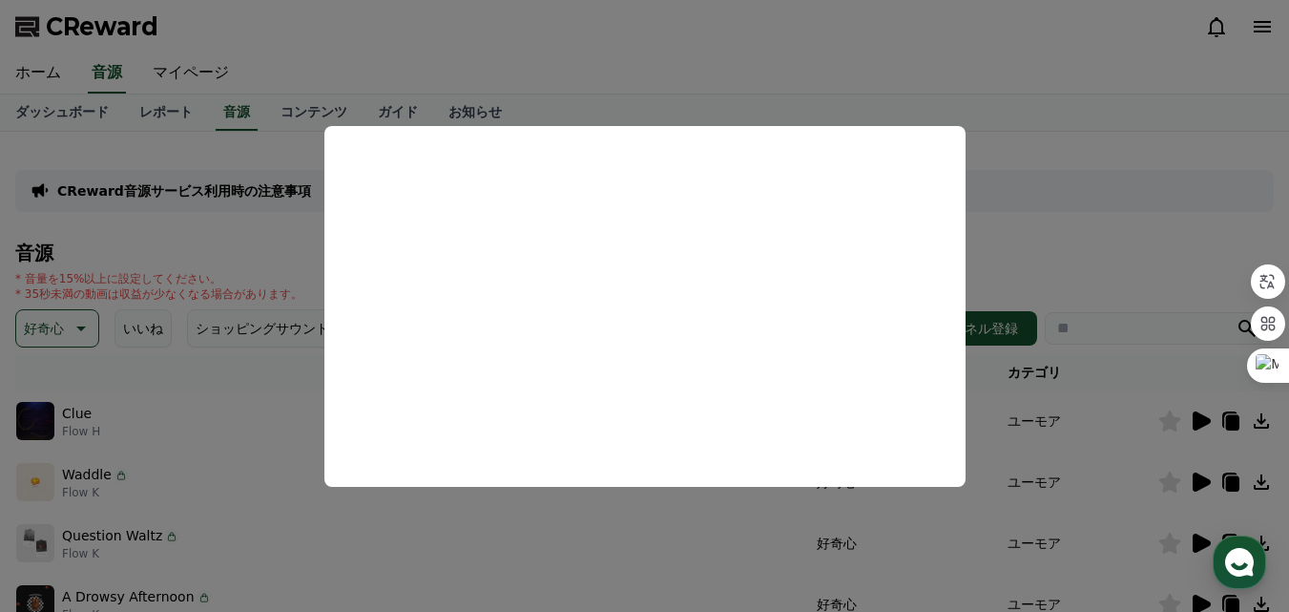
click at [992, 145] on button "close modal" at bounding box center [644, 306] width 1289 height 612
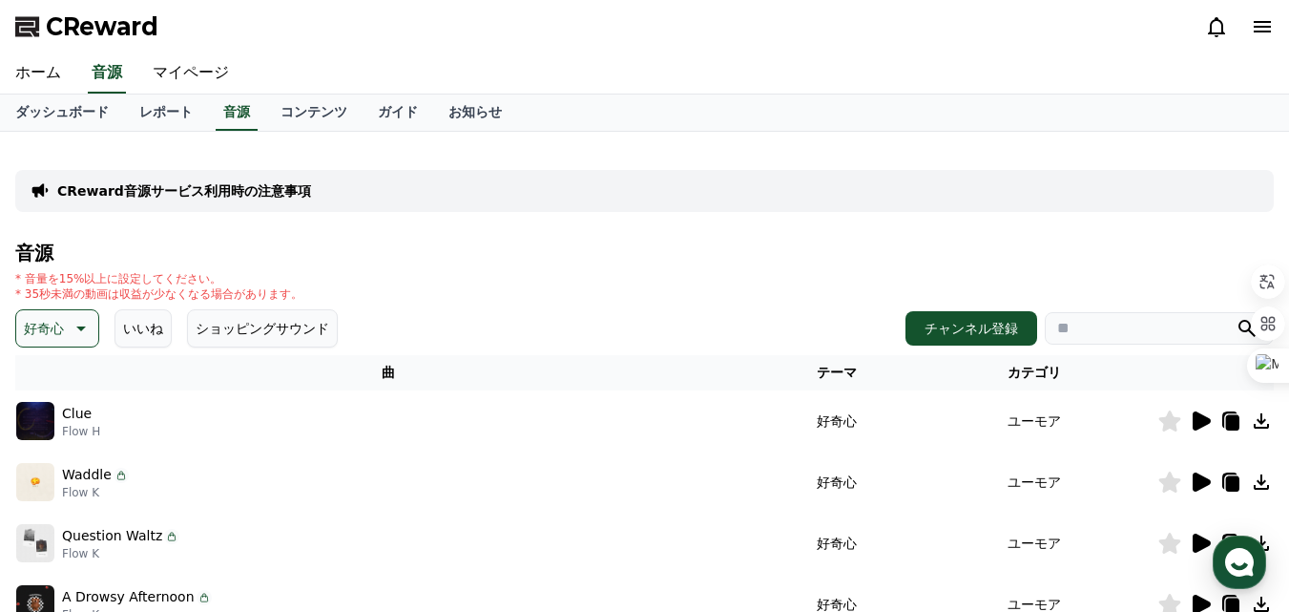
click at [1202, 482] on icon at bounding box center [1202, 481] width 18 height 19
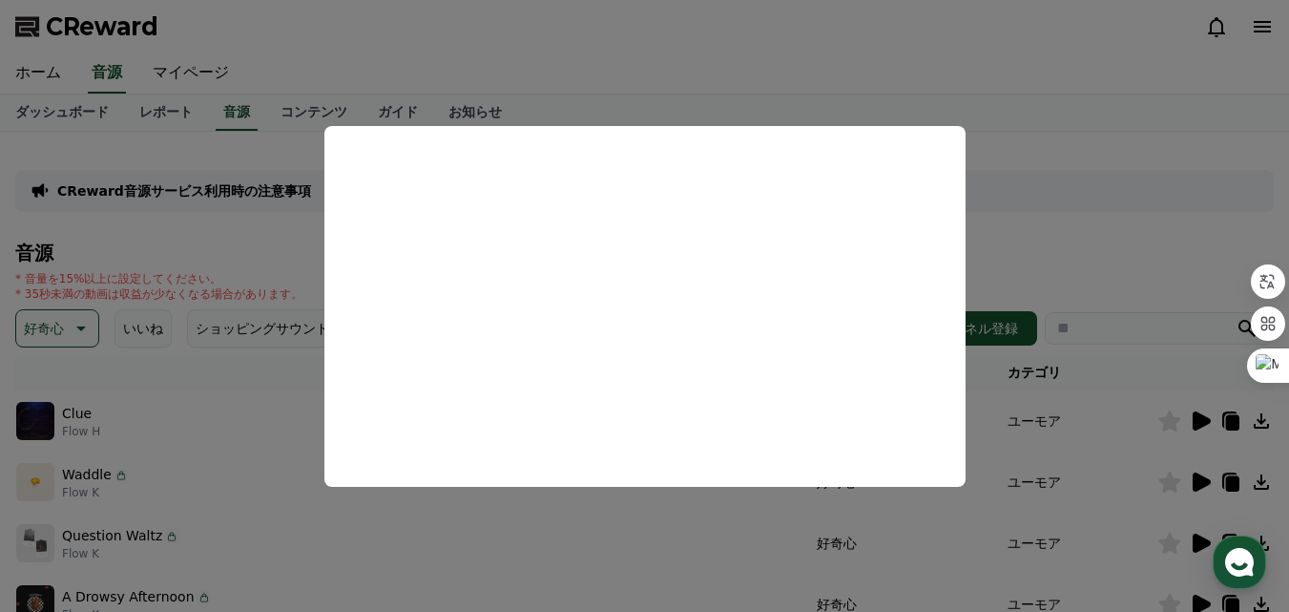
click at [1041, 79] on button "close modal" at bounding box center [644, 306] width 1289 height 612
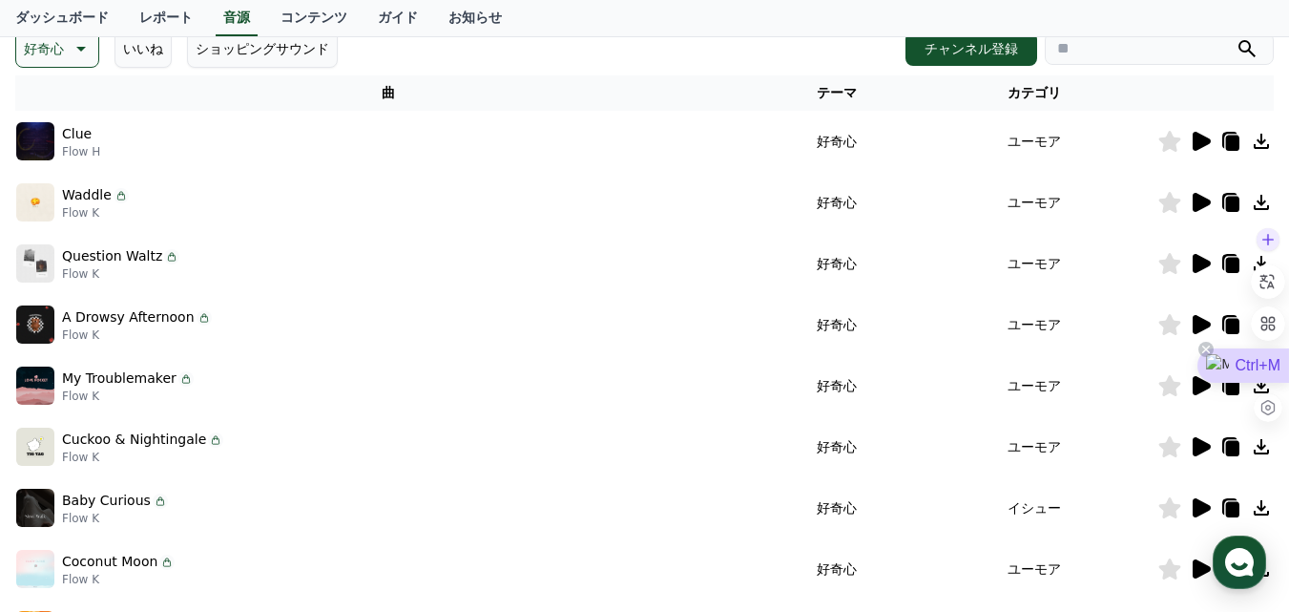
scroll to position [286, 0]
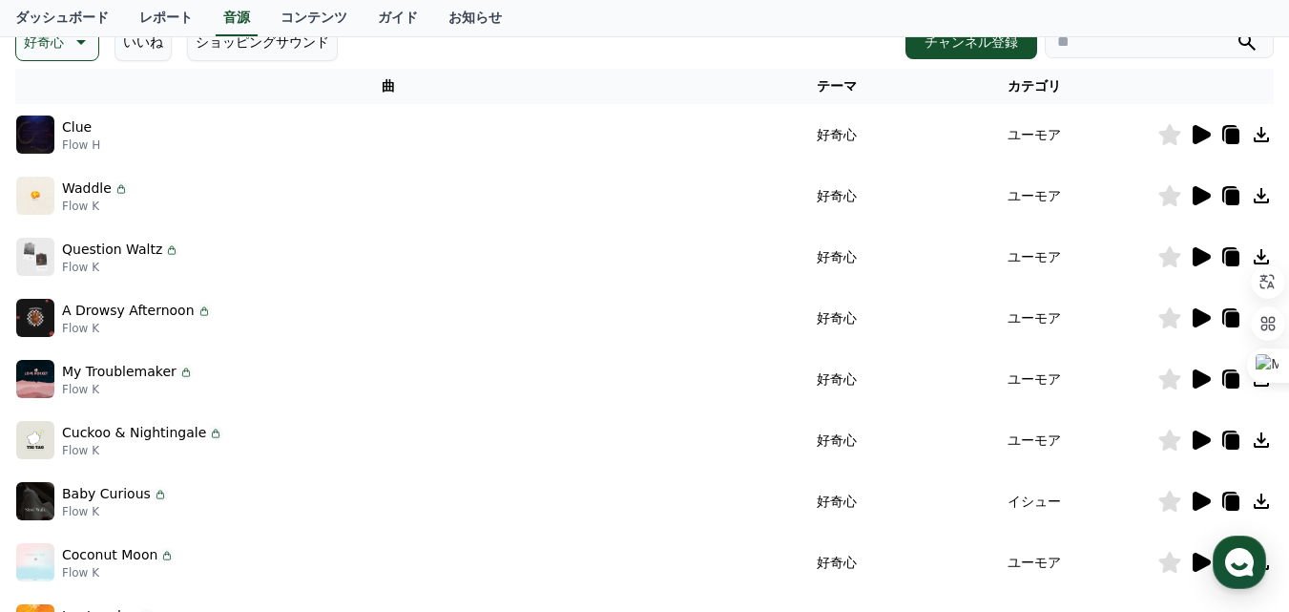
click at [1184, 258] on div at bounding box center [1215, 256] width 115 height 23
click at [1195, 260] on icon at bounding box center [1202, 256] width 18 height 19
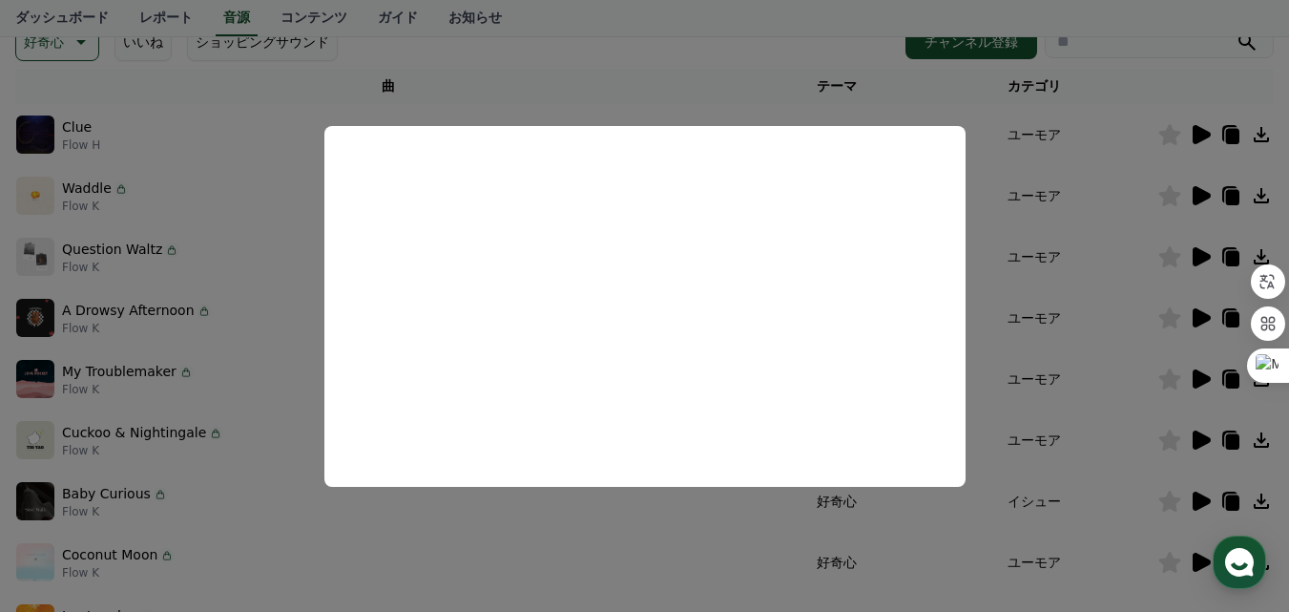
click at [310, 519] on button "close modal" at bounding box center [644, 306] width 1289 height 612
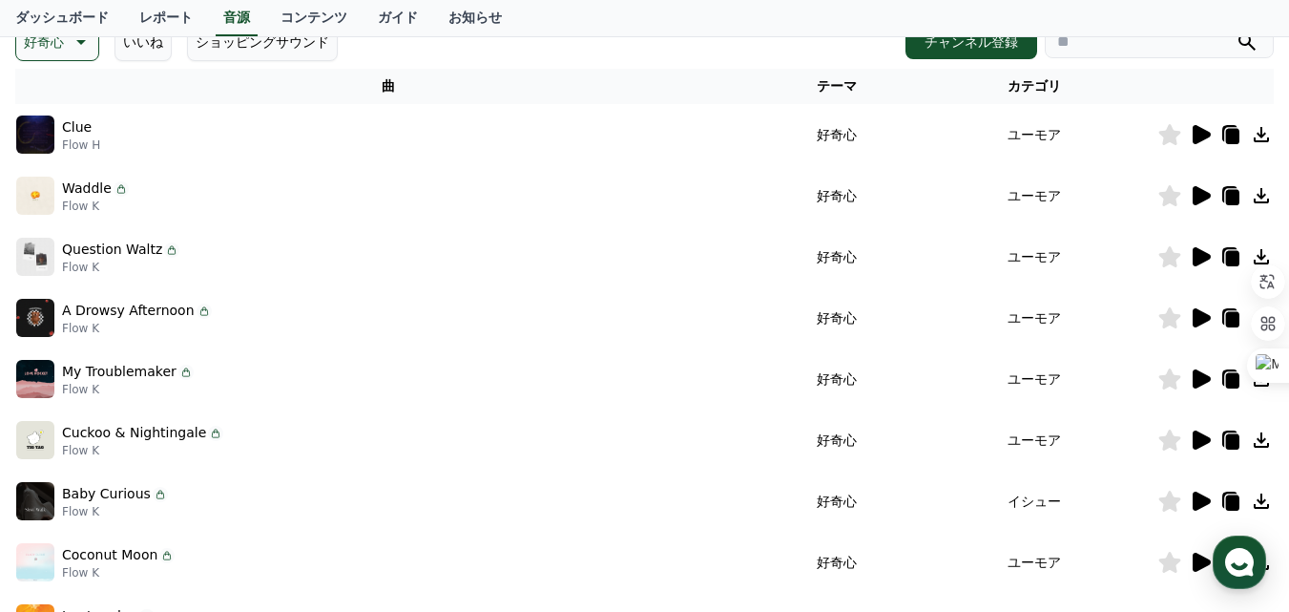
click at [1202, 374] on icon at bounding box center [1202, 378] width 18 height 19
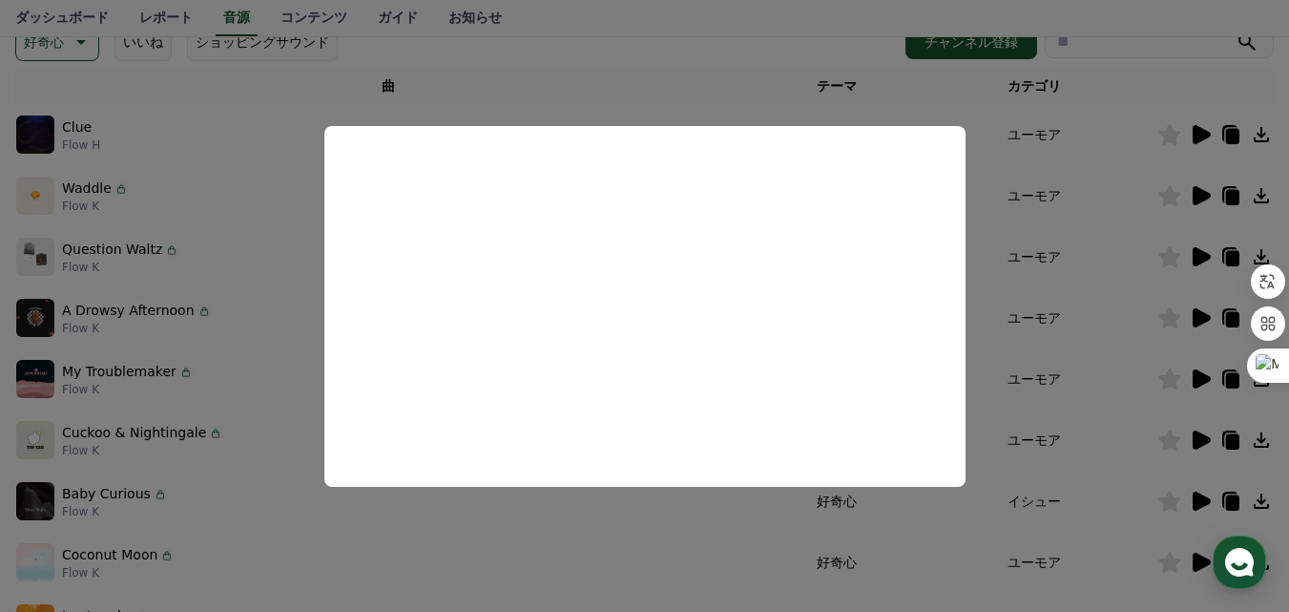
click at [1198, 382] on button "close modal" at bounding box center [644, 306] width 1289 height 612
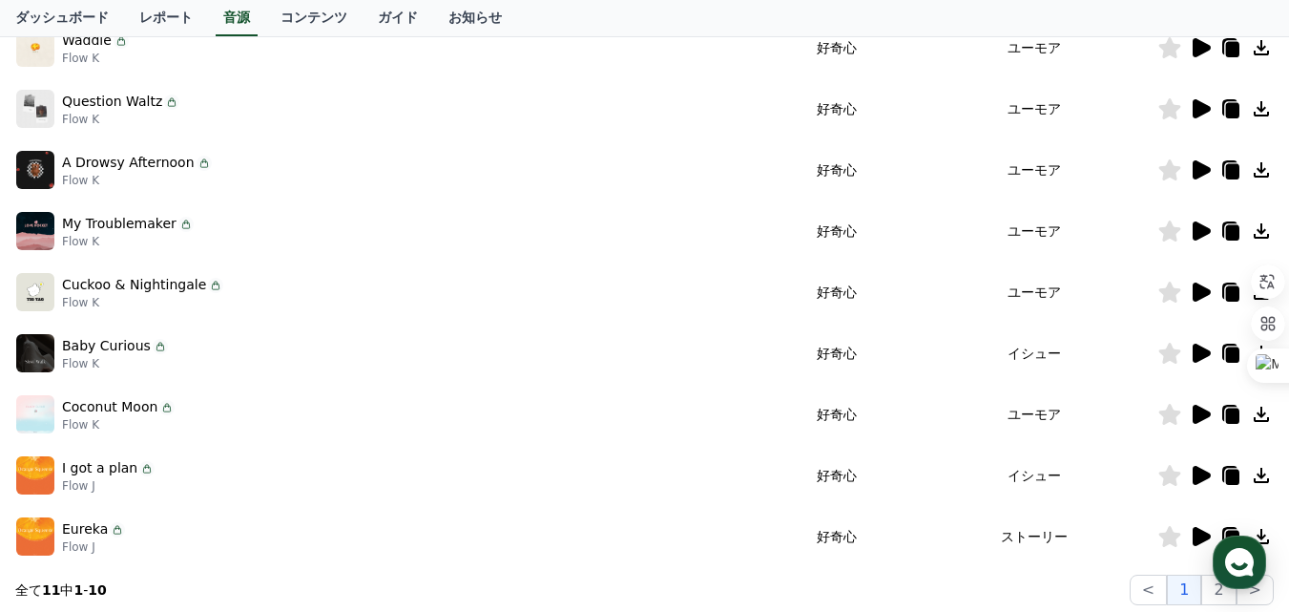
scroll to position [477, 0]
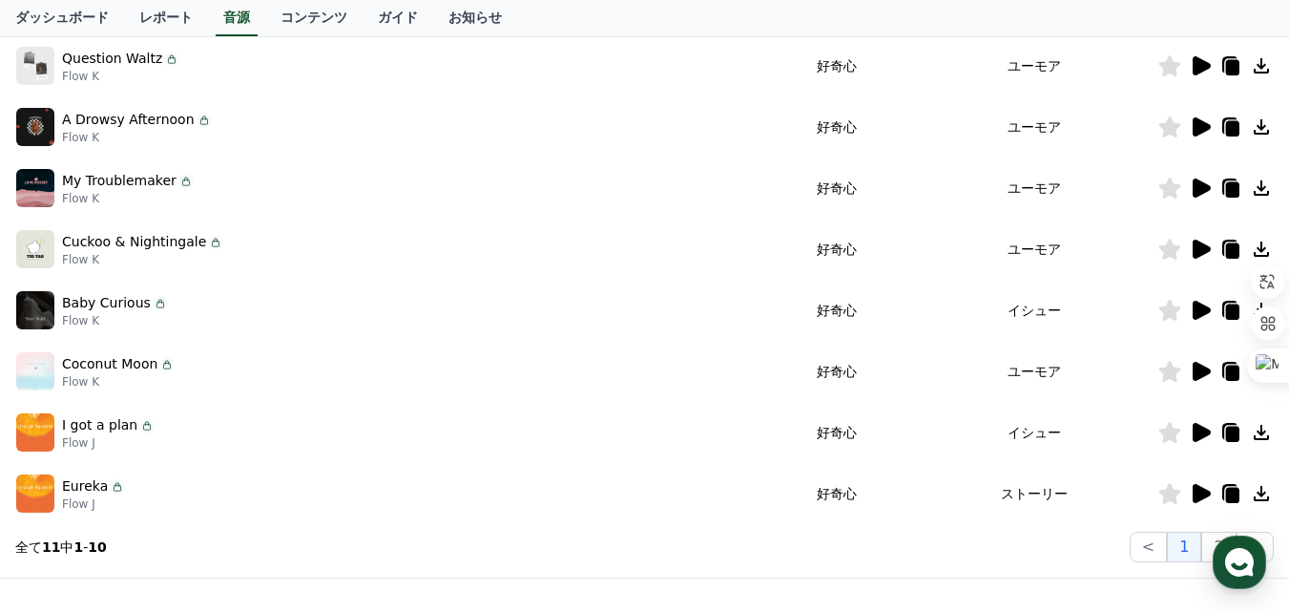
click at [1196, 366] on icon at bounding box center [1202, 371] width 18 height 19
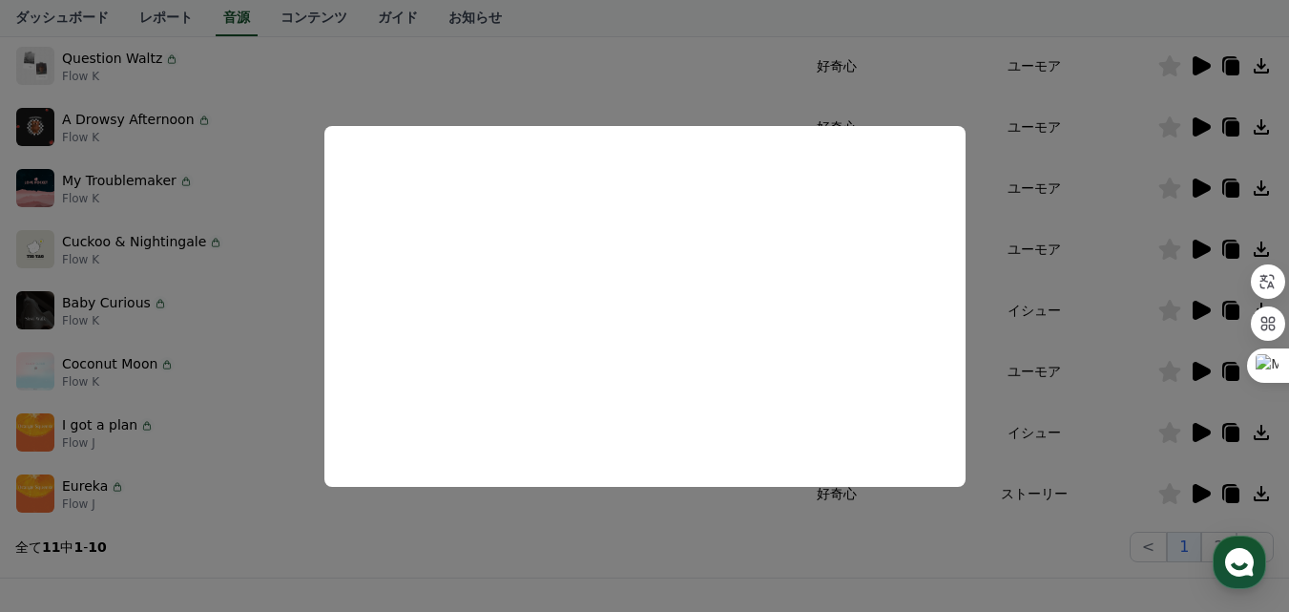
click at [1204, 429] on button "close modal" at bounding box center [644, 306] width 1289 height 612
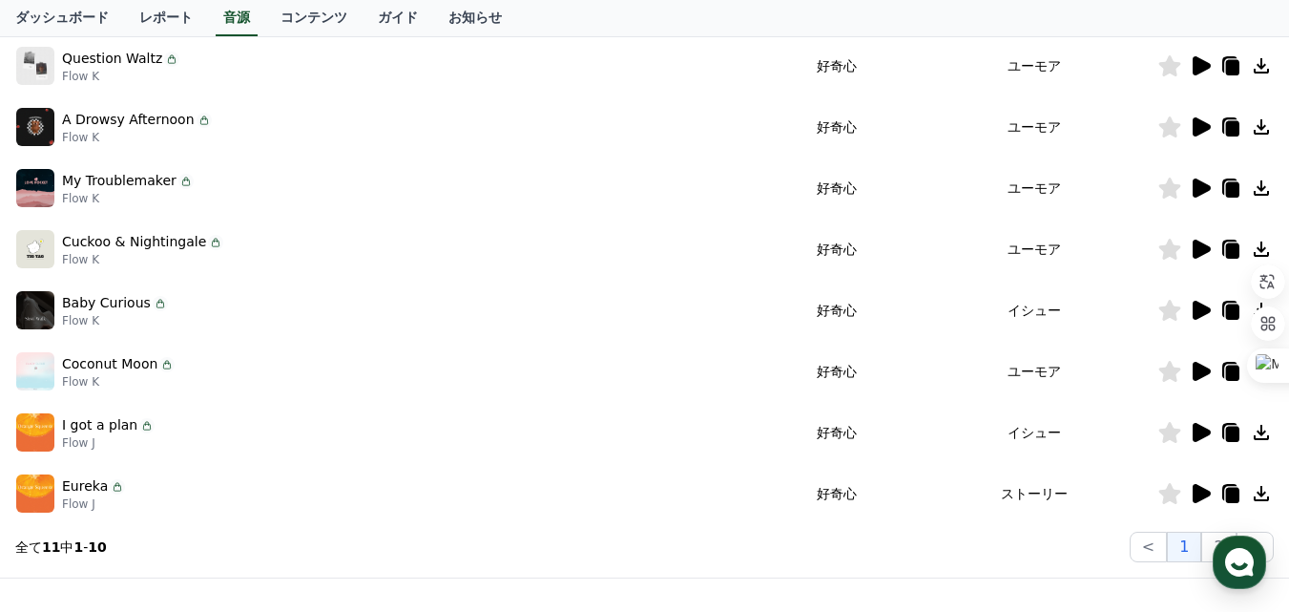
click at [1204, 429] on icon at bounding box center [1202, 432] width 18 height 19
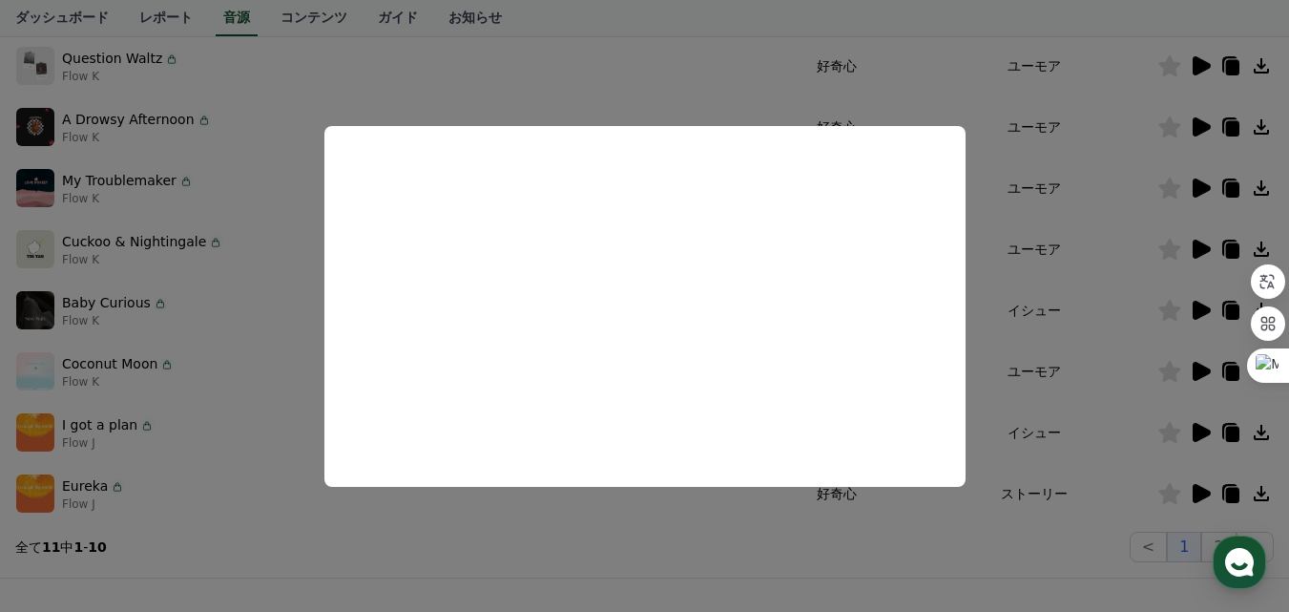
click at [1200, 490] on button "close modal" at bounding box center [644, 306] width 1289 height 612
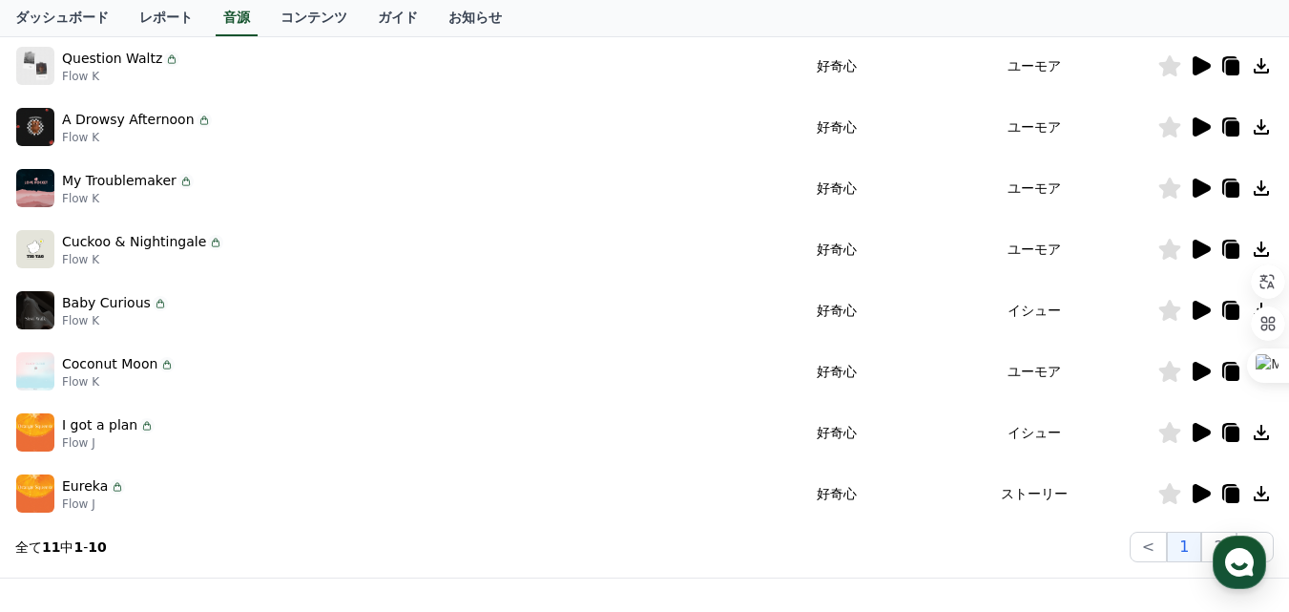
click at [1200, 490] on icon at bounding box center [1202, 493] width 18 height 19
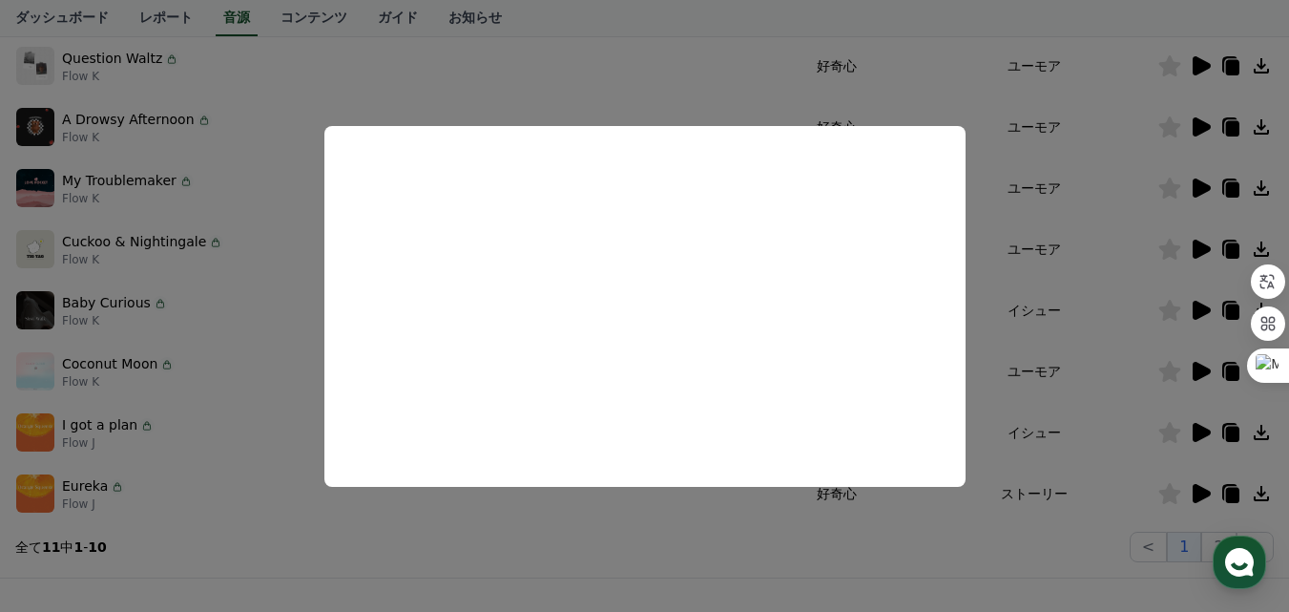
click at [598, 522] on button "close modal" at bounding box center [644, 306] width 1289 height 612
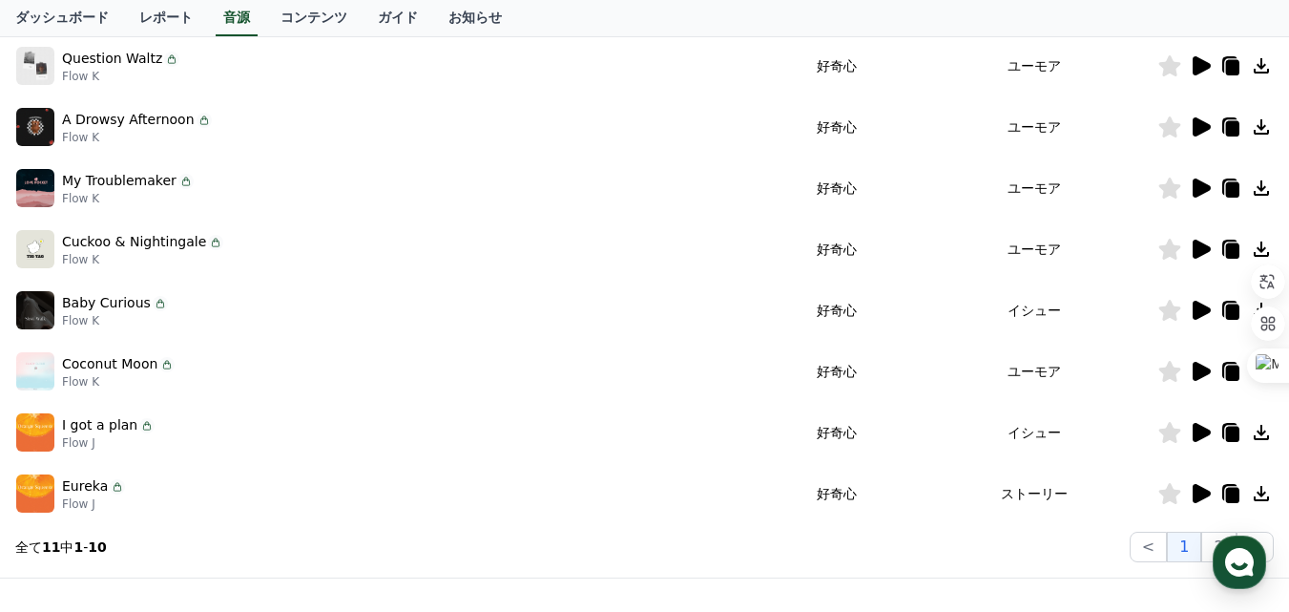
click at [1267, 492] on icon at bounding box center [1261, 493] width 23 height 23
drag, startPoint x: 383, startPoint y: 417, endPoint x: 306, endPoint y: 406, distance: 77.2
click at [382, 417] on div "I got a plan Flow J" at bounding box center [388, 432] width 745 height 38
click at [1192, 312] on icon at bounding box center [1200, 310] width 23 height 23
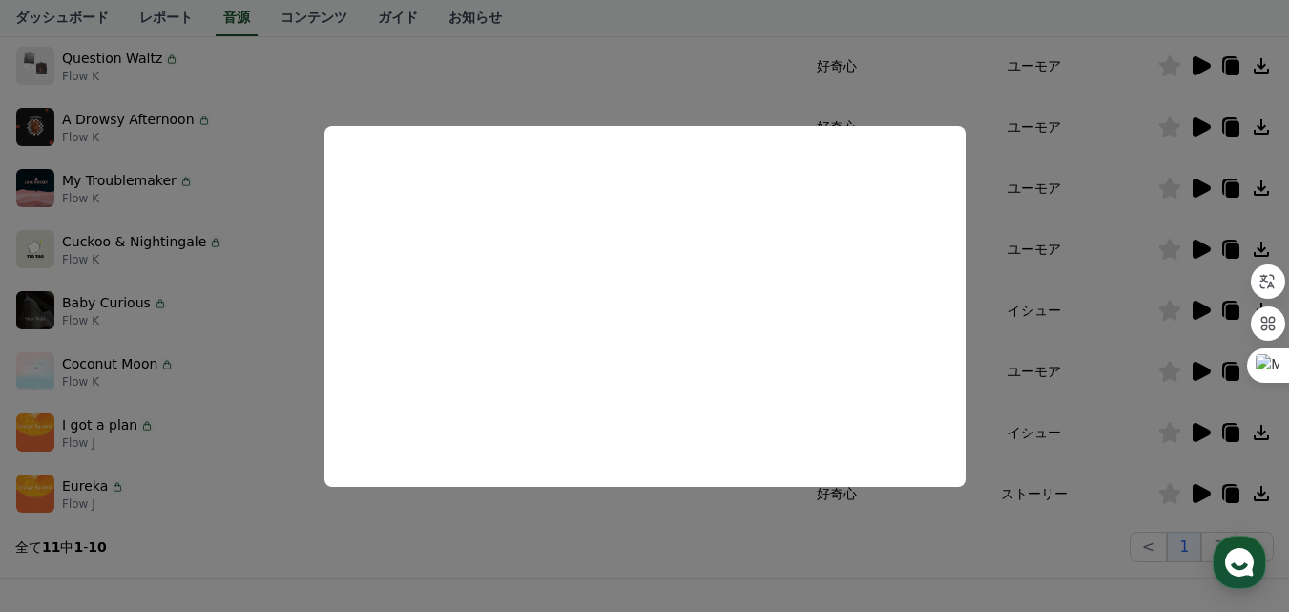
click at [116, 249] on button "close modal" at bounding box center [644, 306] width 1289 height 612
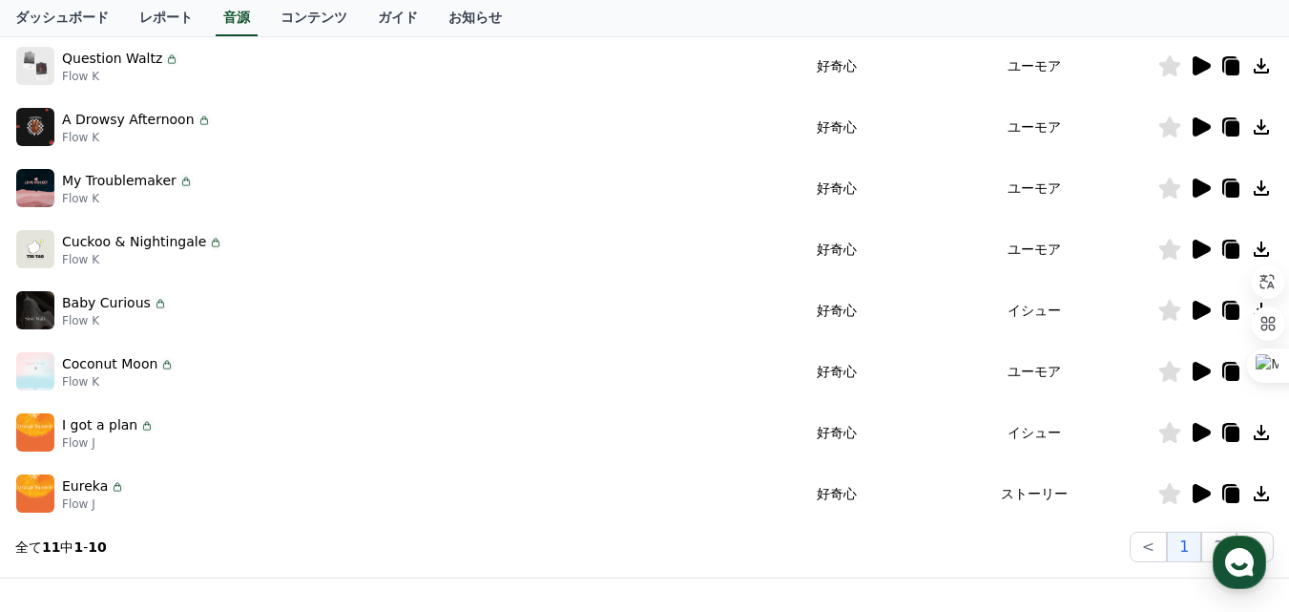
click at [1198, 255] on icon at bounding box center [1202, 249] width 18 height 19
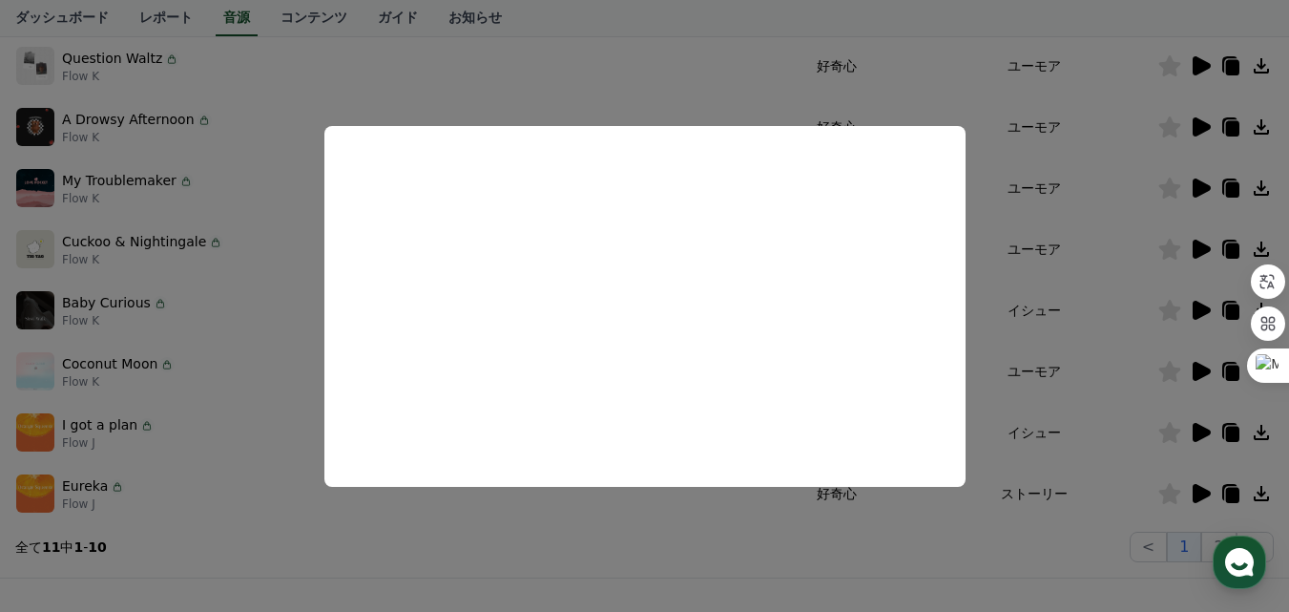
click at [1099, 248] on button "close modal" at bounding box center [644, 306] width 1289 height 612
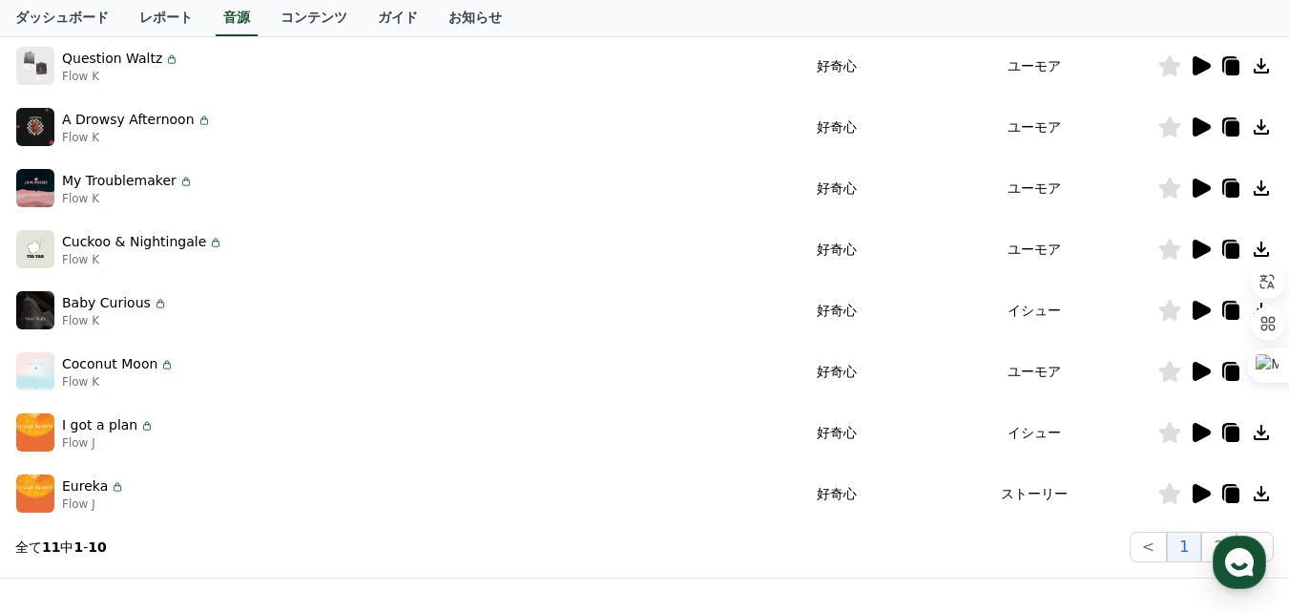
click at [1192, 125] on icon at bounding box center [1200, 126] width 23 height 23
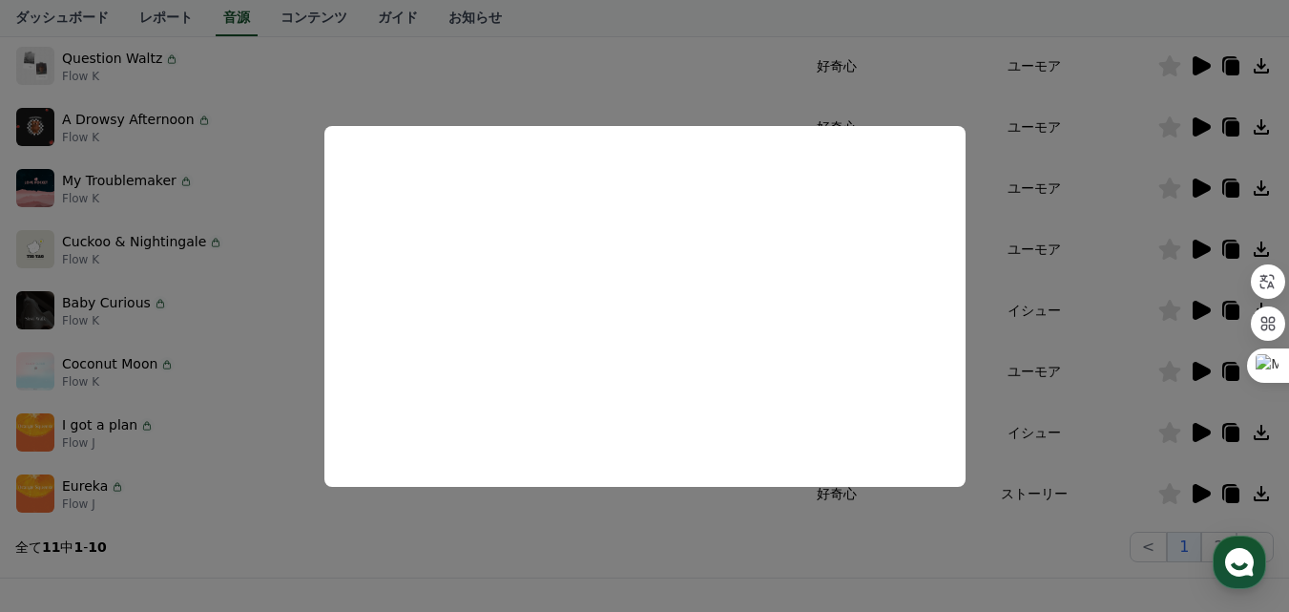
click at [1121, 217] on button "close modal" at bounding box center [644, 306] width 1289 height 612
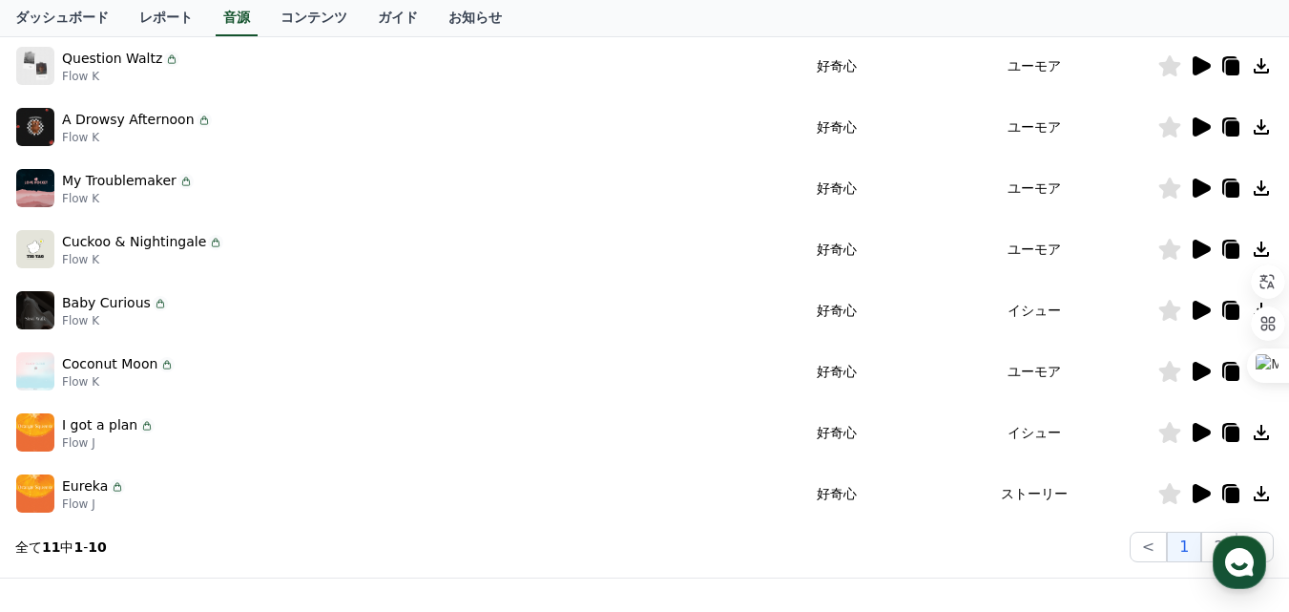
click at [1204, 64] on icon at bounding box center [1202, 65] width 18 height 19
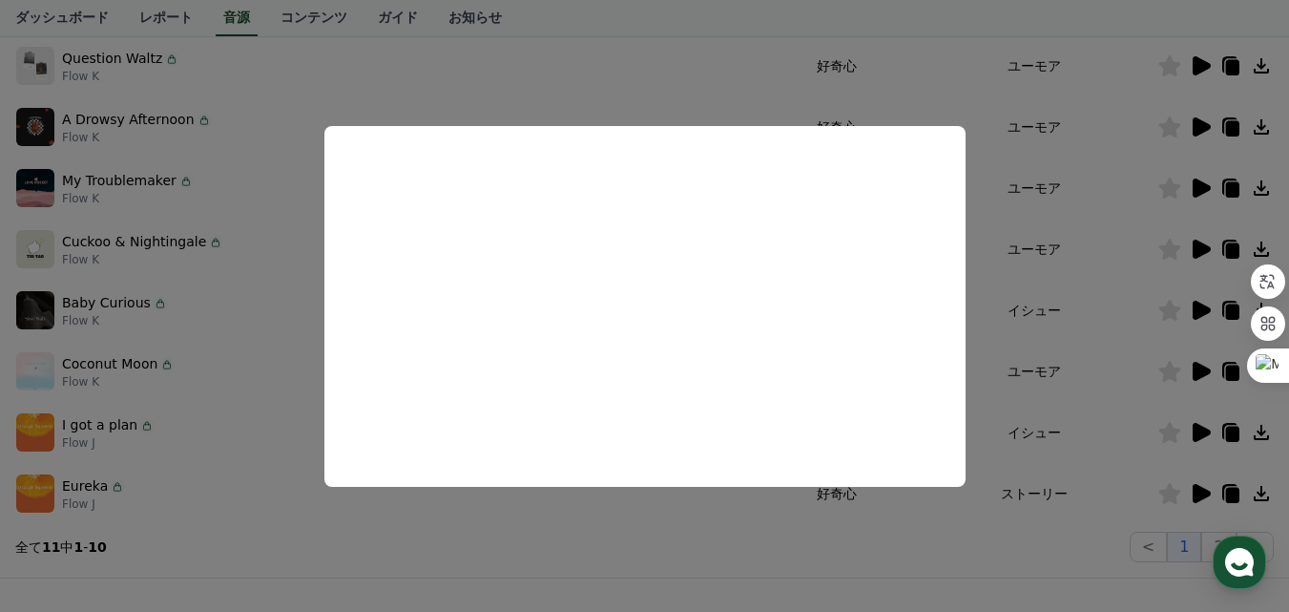
click at [1108, 303] on button "close modal" at bounding box center [644, 306] width 1289 height 612
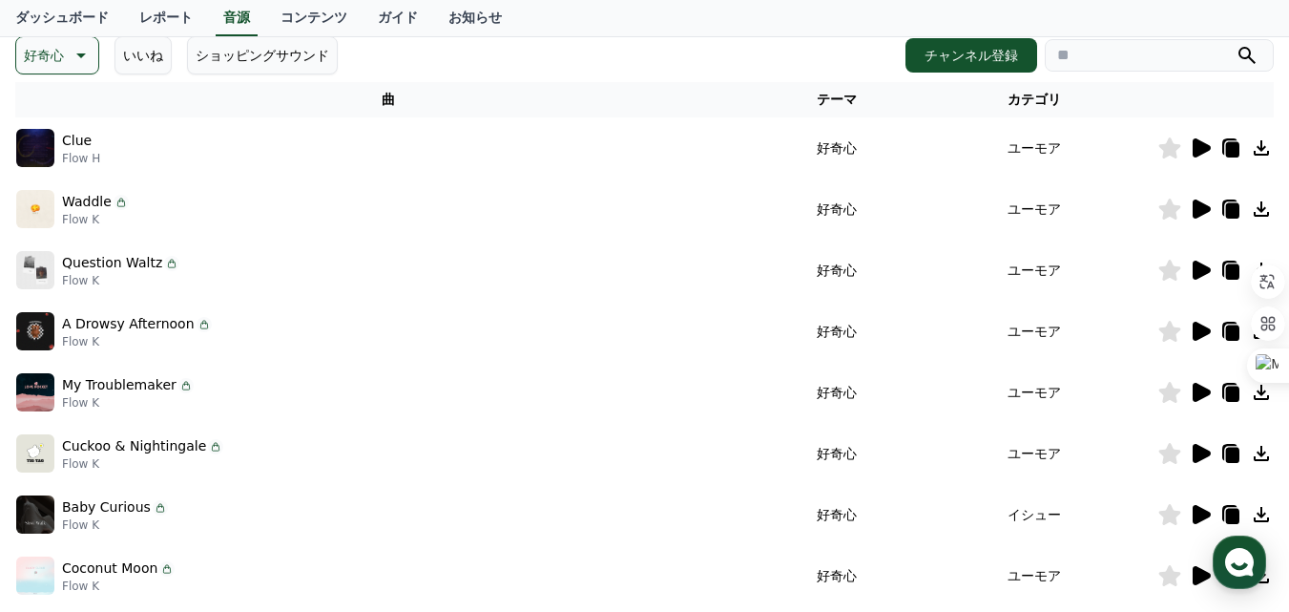
scroll to position [191, 0]
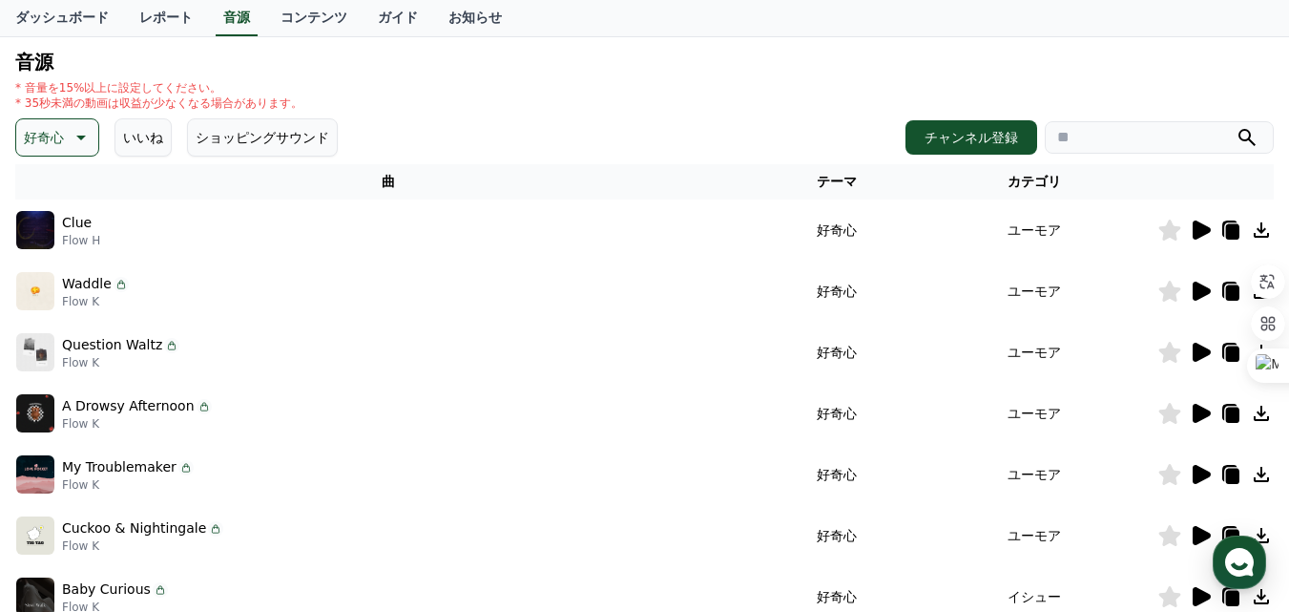
click at [90, 143] on icon at bounding box center [79, 137] width 23 height 23
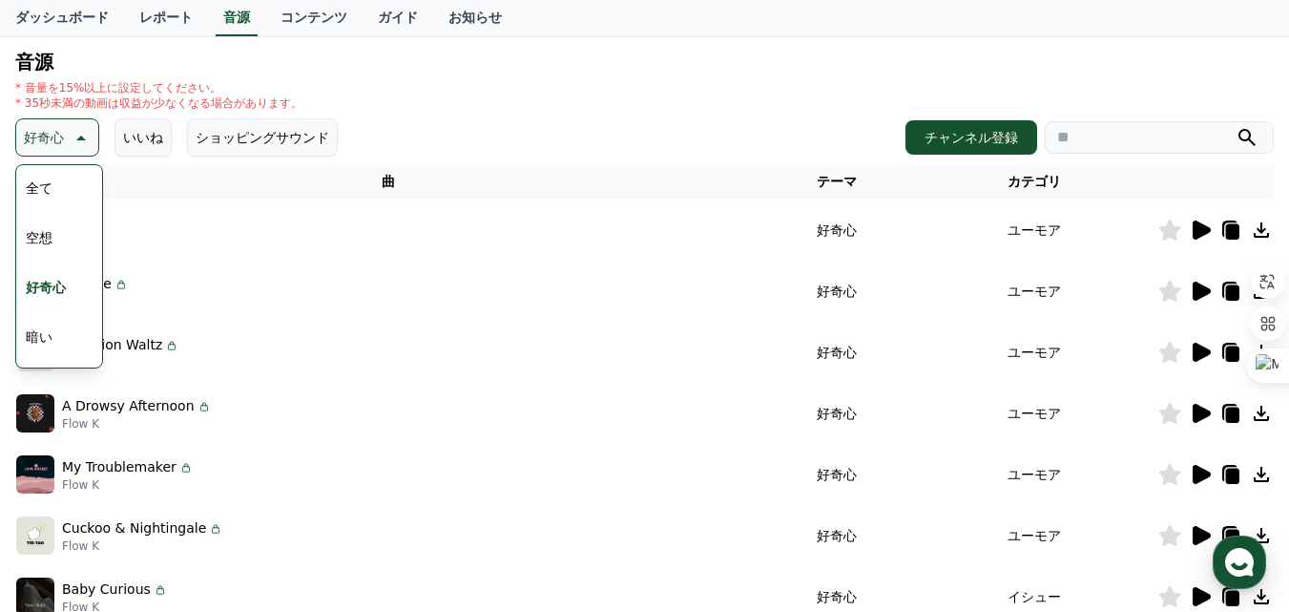
click at [25, 329] on button "暗い" at bounding box center [39, 337] width 42 height 42
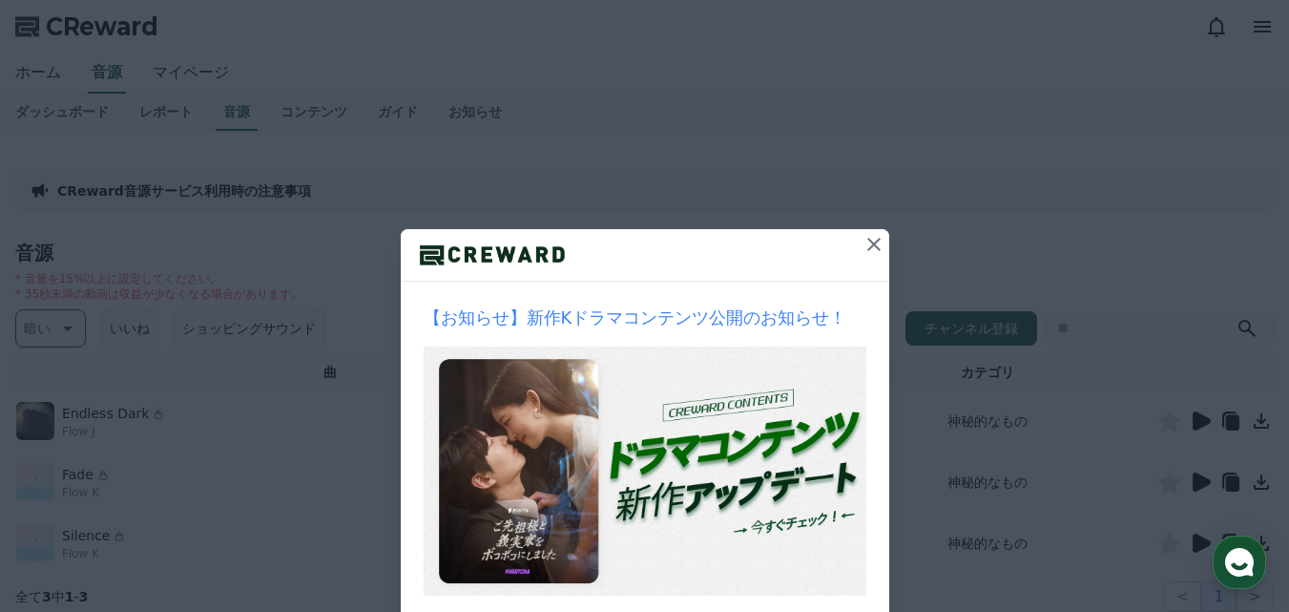
scroll to position [253, 0]
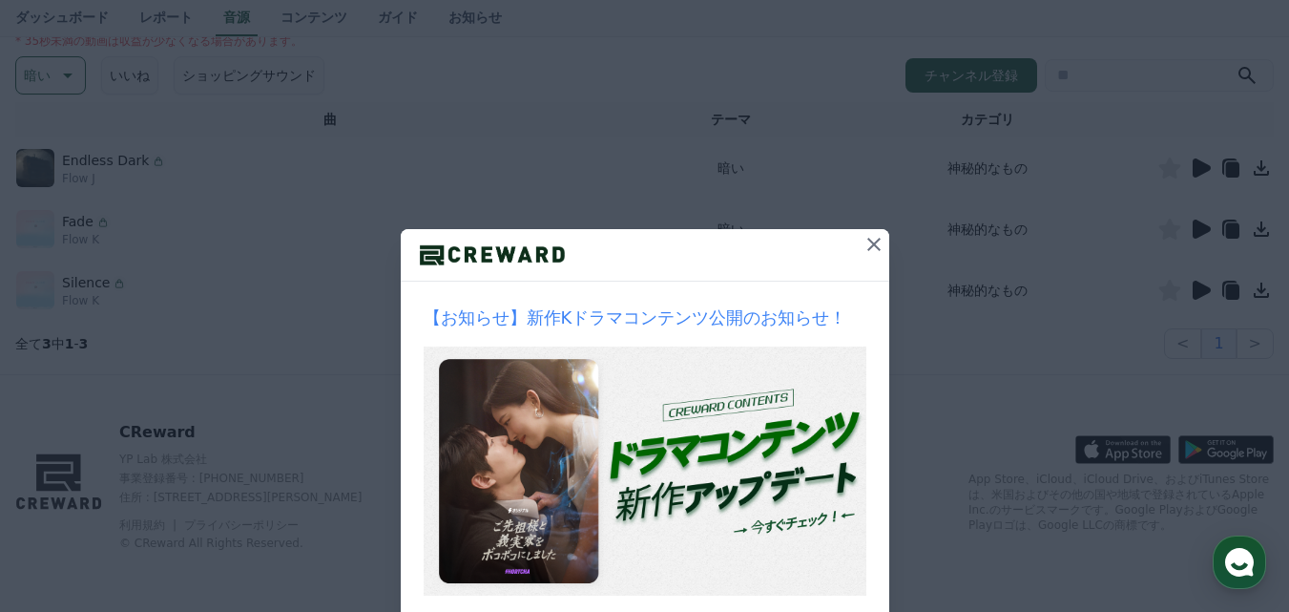
click at [238, 337] on div "【お知らせ】新作Kドラマコンテンツ公開のお知らせ！ 1週間見ない お知らせを確認する" at bounding box center [644, 358] width 1289 height 716
click at [39, 304] on div "【お知らせ】新作Kドラマコンテンツ公開のお知らせ！ 1週間見ない お知らせを確認する" at bounding box center [644, 358] width 1289 height 716
click at [64, 241] on div "【お知らせ】新作Kドラマコンテンツ公開のお知らせ！ 1週間見ない お知らせを確認する" at bounding box center [644, 358] width 1289 height 716
click at [863, 243] on icon at bounding box center [874, 244] width 23 height 23
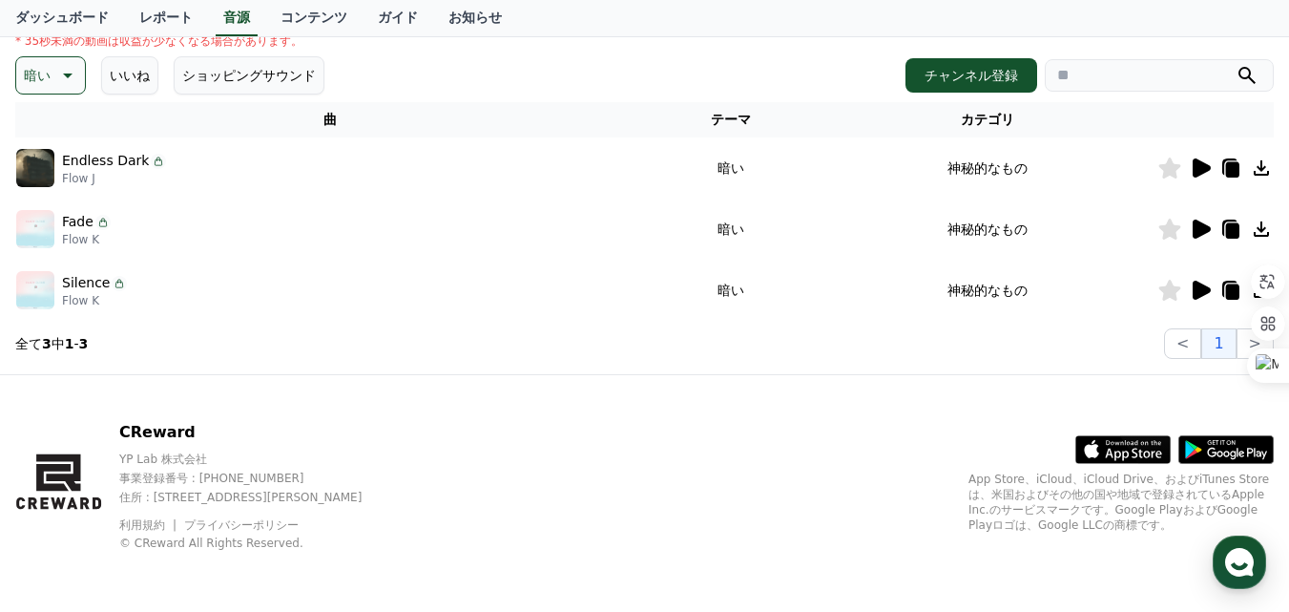
click at [1208, 226] on icon at bounding box center [1202, 228] width 18 height 19
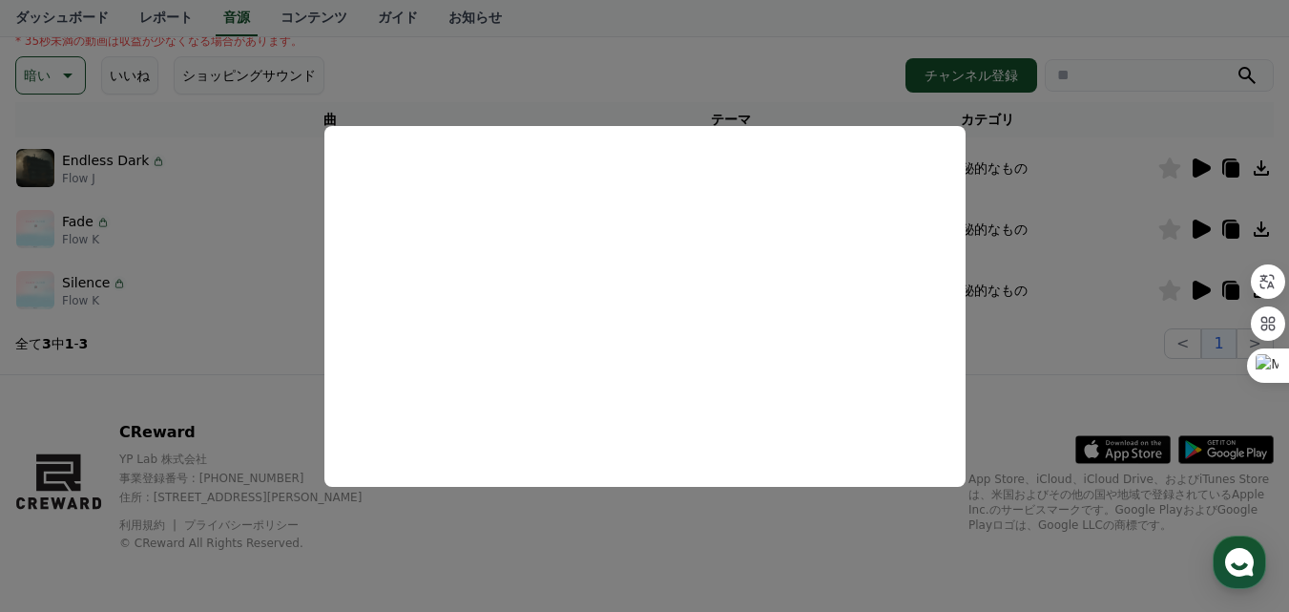
click at [1047, 207] on button "close modal" at bounding box center [644, 306] width 1289 height 612
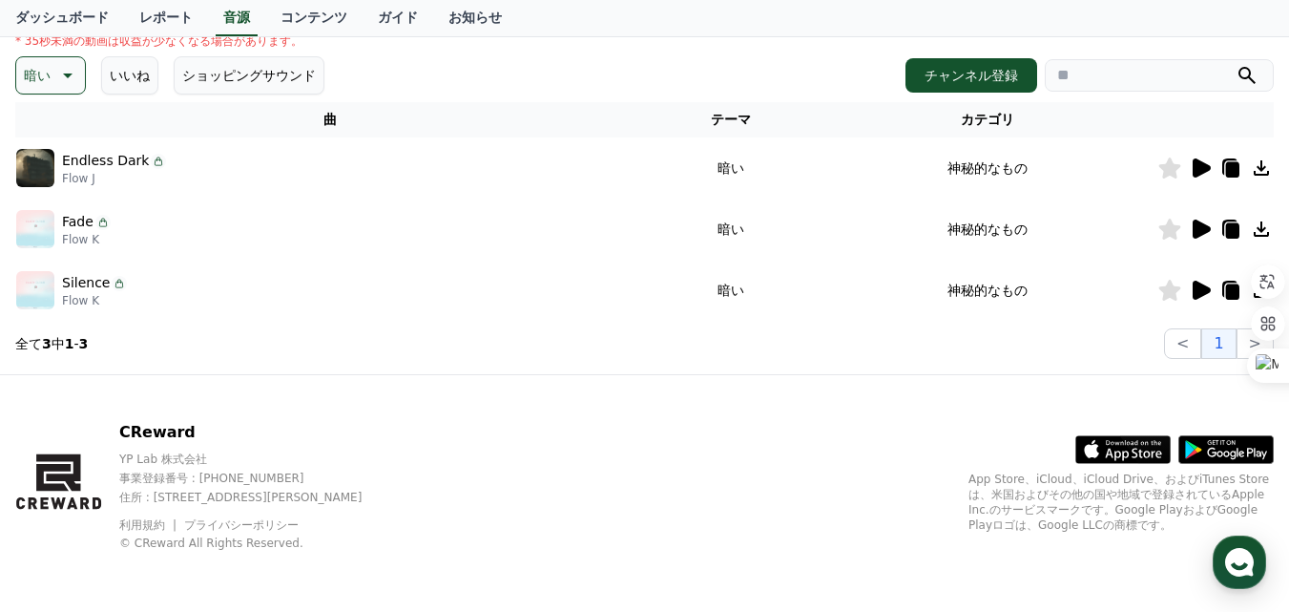
click at [1209, 170] on icon at bounding box center [1202, 167] width 18 height 19
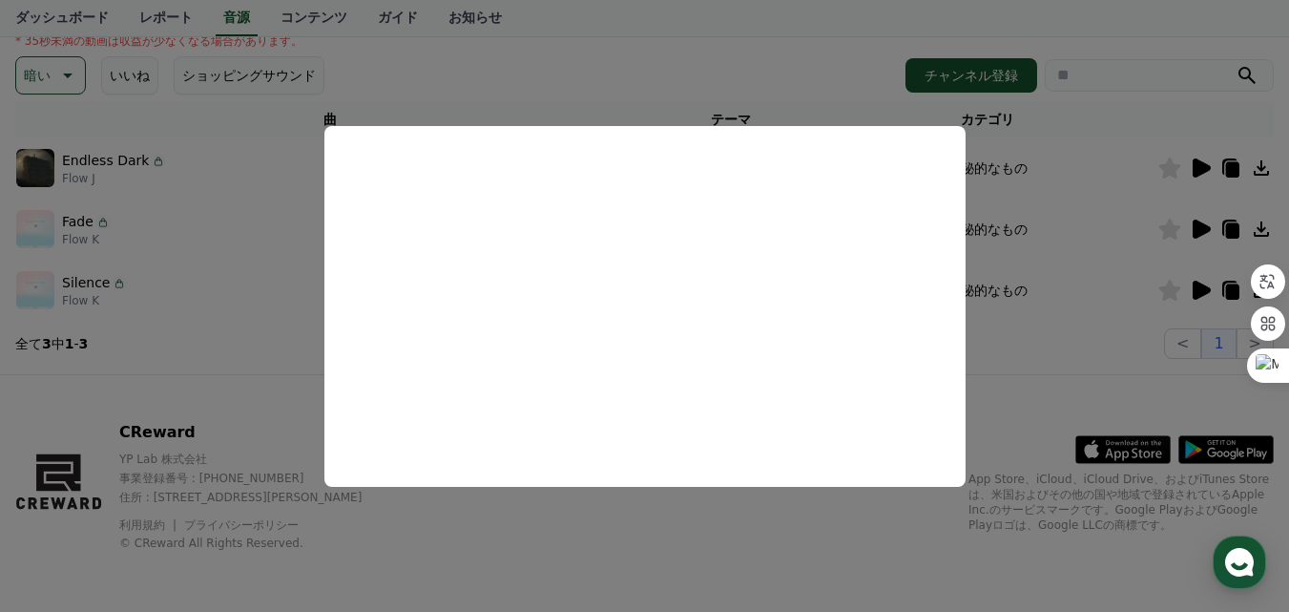
click at [1262, 159] on button "close modal" at bounding box center [644, 306] width 1289 height 612
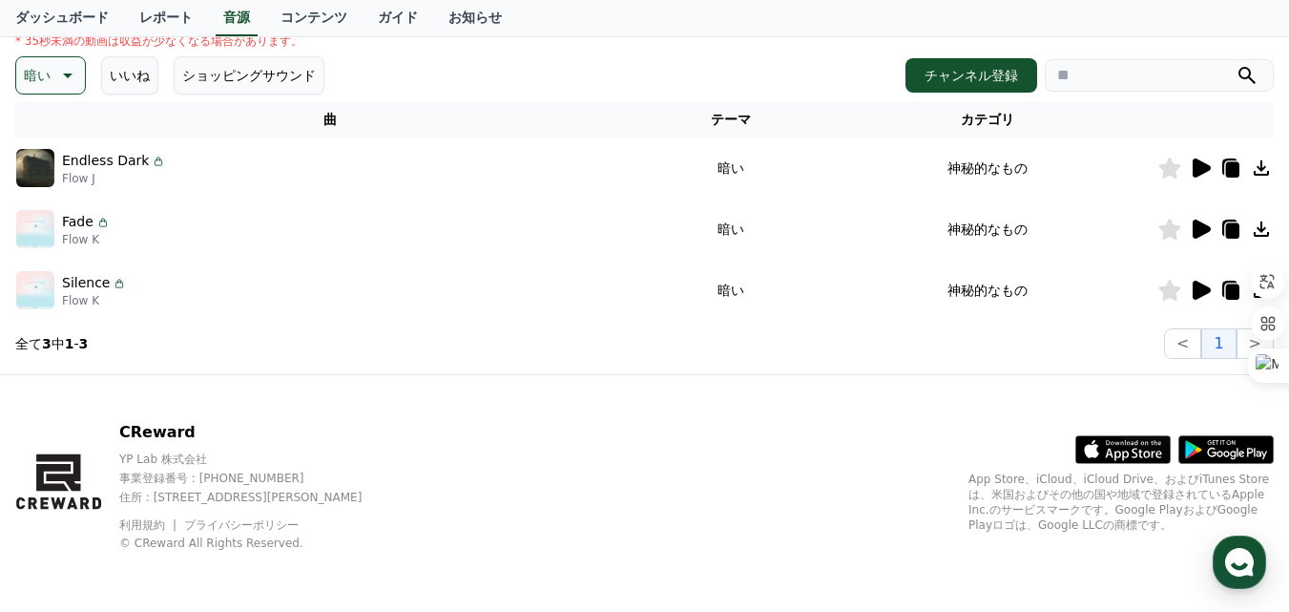
click at [1262, 167] on icon at bounding box center [1261, 167] width 15 height 15
click at [152, 19] on link "レポート" at bounding box center [166, 18] width 84 height 36
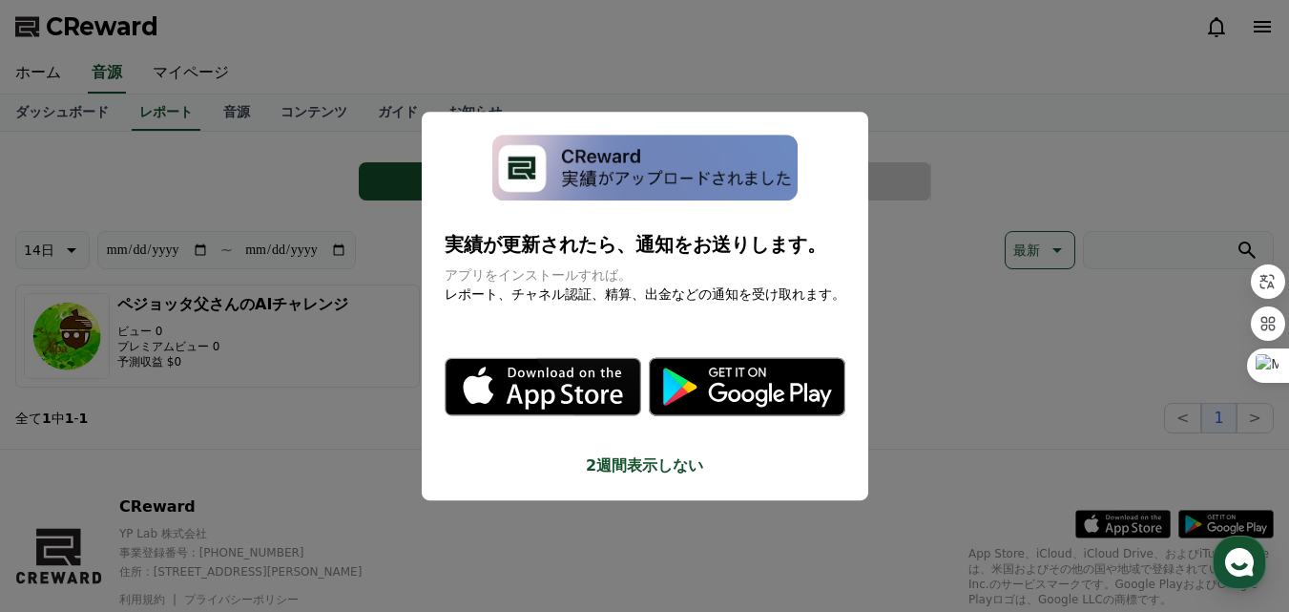
click at [878, 435] on button "close modal" at bounding box center [644, 306] width 1289 height 612
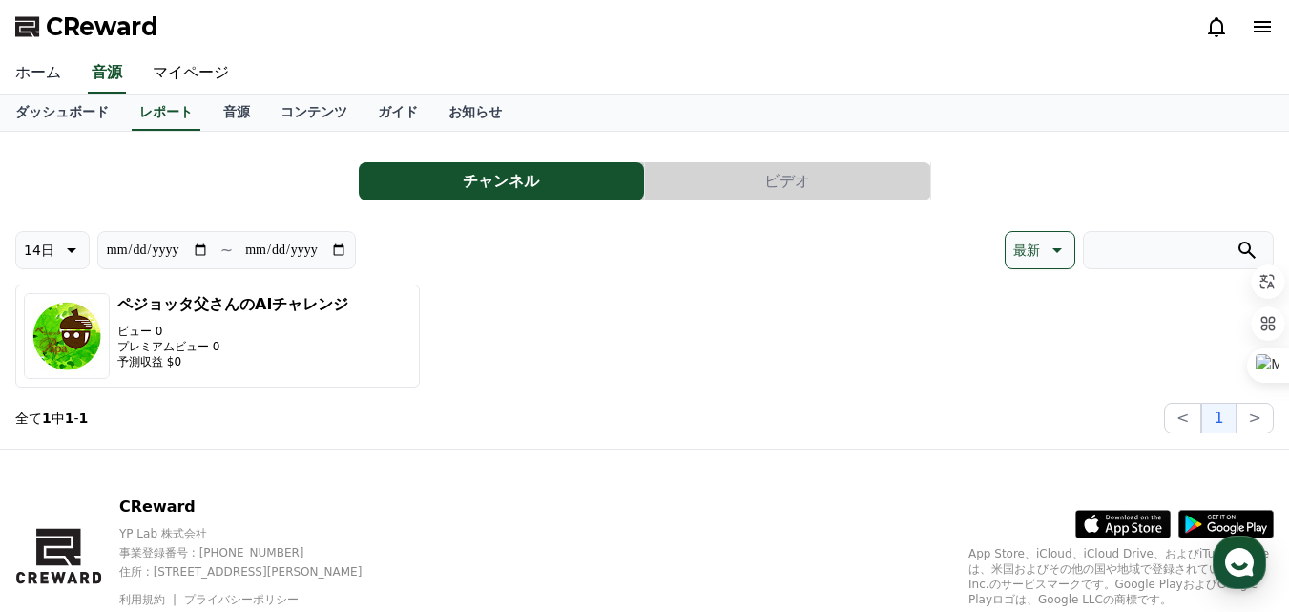
click at [43, 73] on link "ホーム" at bounding box center [38, 73] width 76 height 40
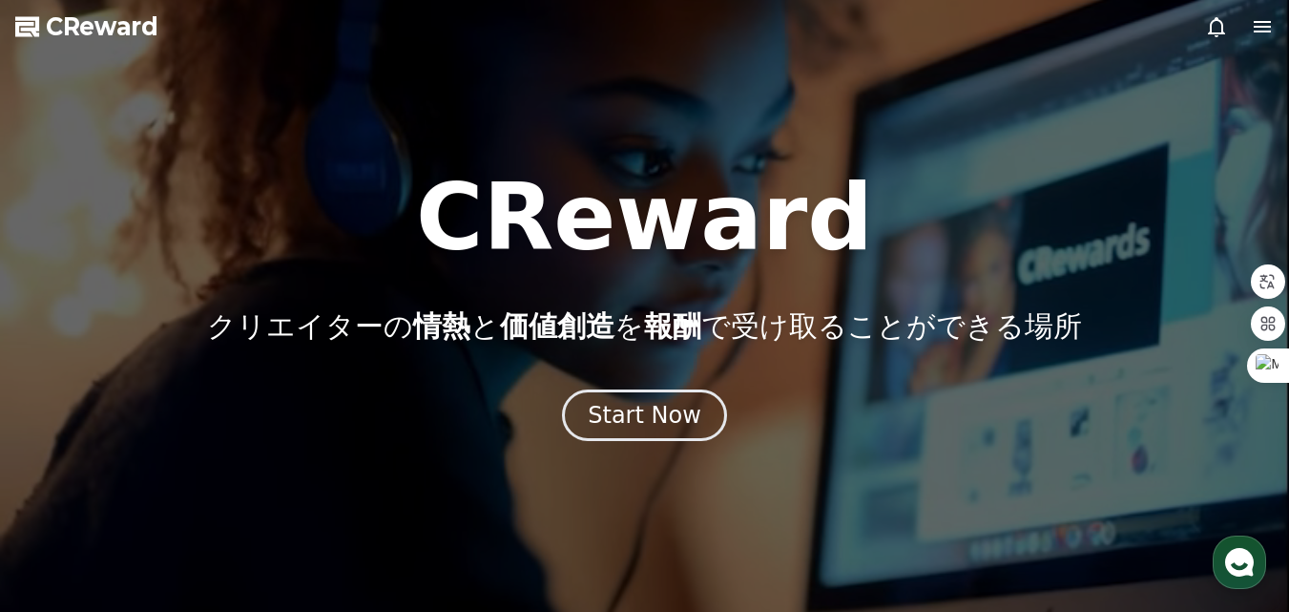
click at [1264, 32] on icon at bounding box center [1262, 26] width 17 height 11
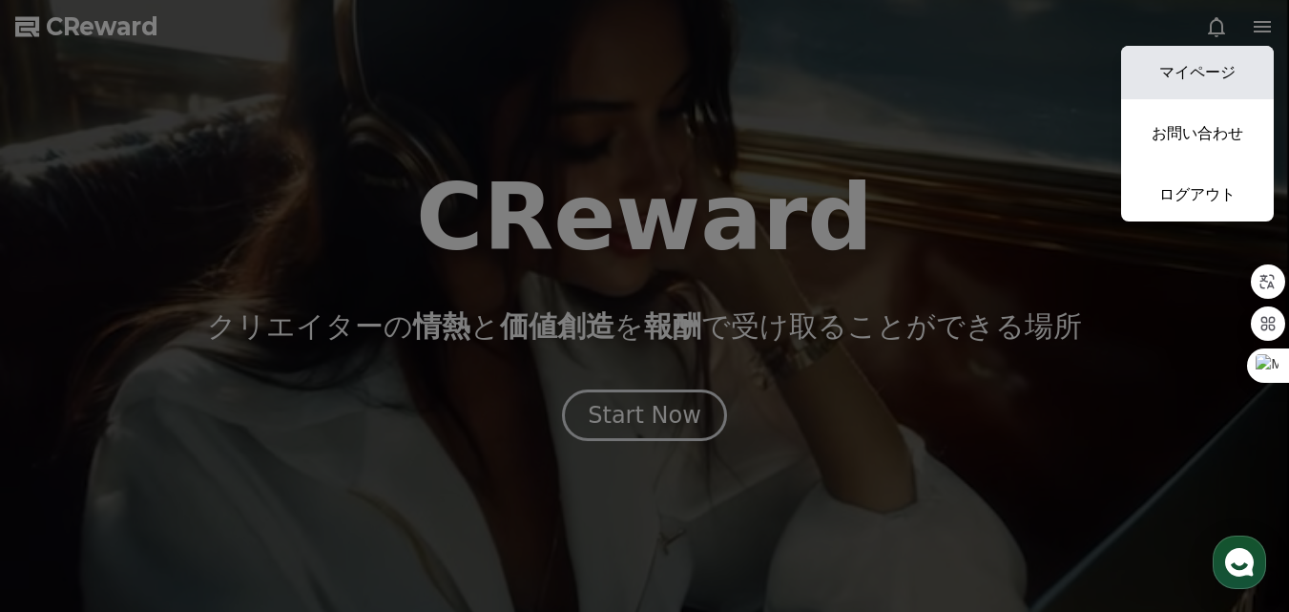
click at [1201, 81] on link "マイページ" at bounding box center [1197, 72] width 153 height 53
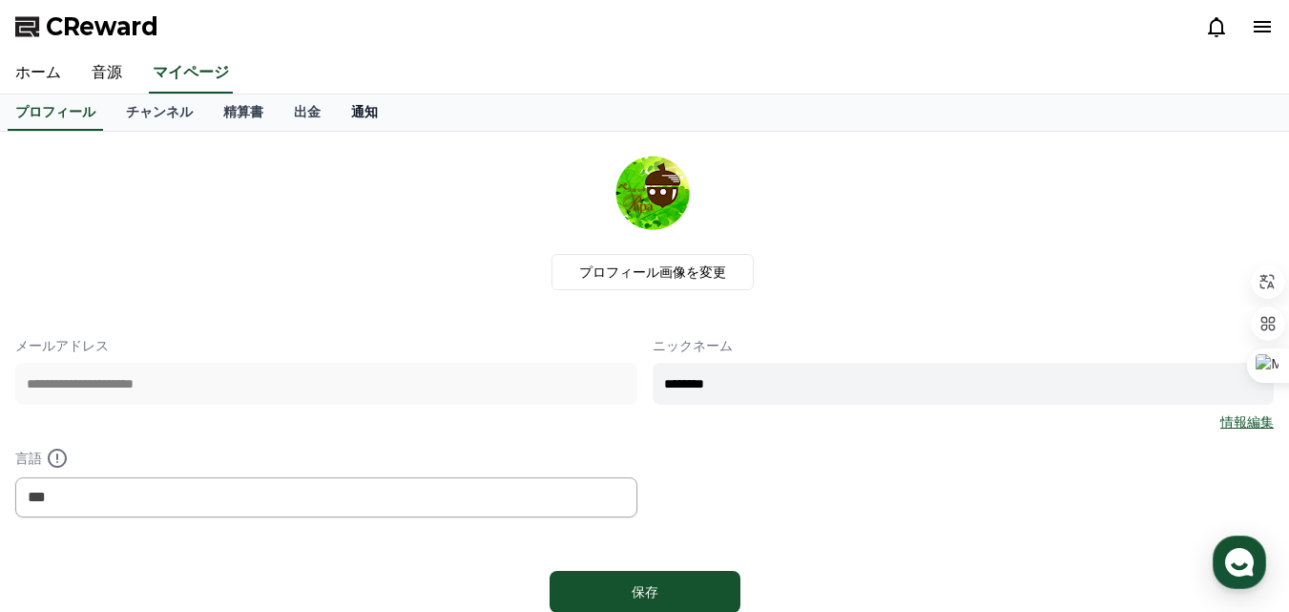
click at [336, 122] on link "通知" at bounding box center [364, 112] width 57 height 36
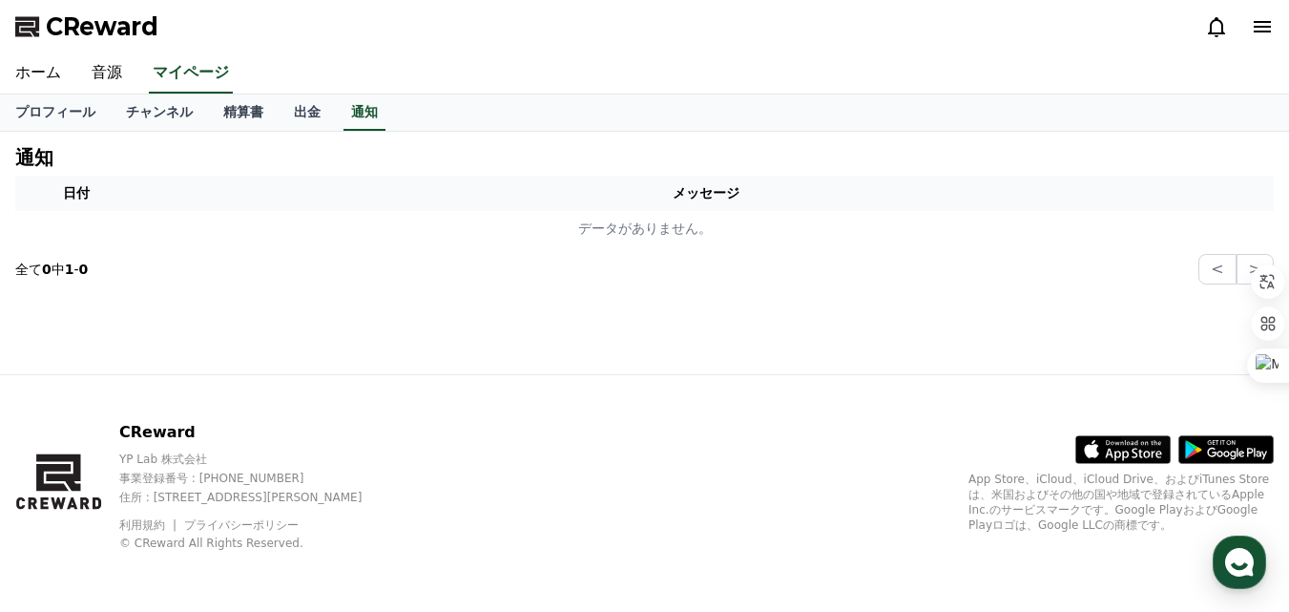
click at [1263, 24] on icon at bounding box center [1262, 26] width 23 height 23
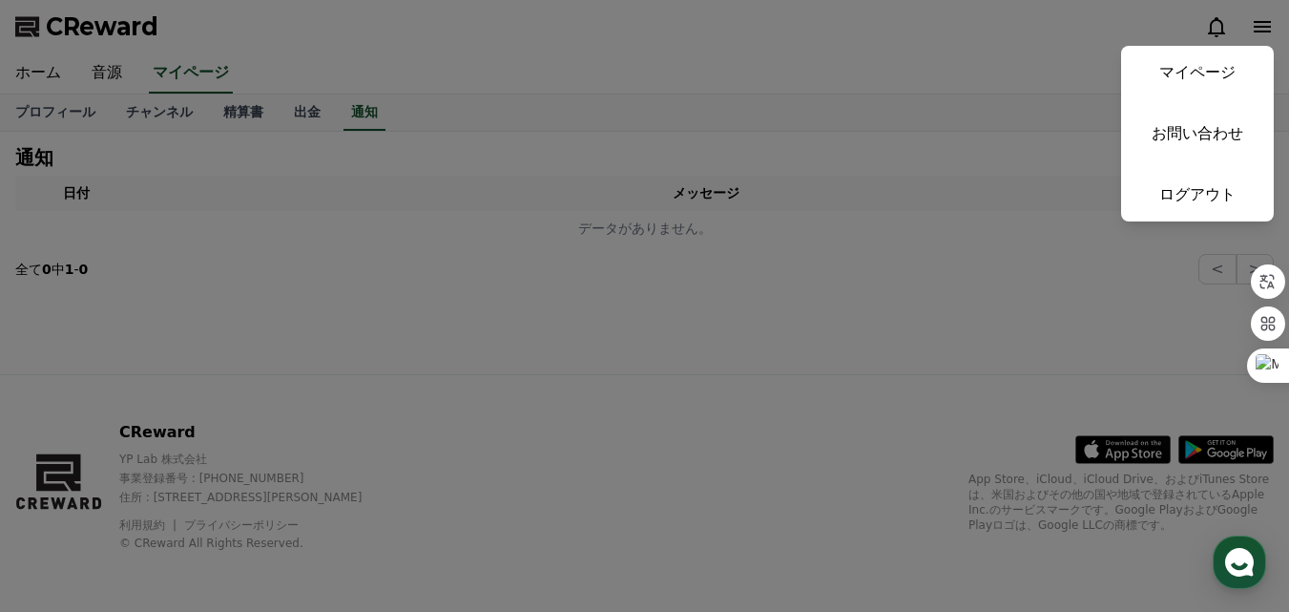
click at [905, 344] on button "close" at bounding box center [644, 306] width 1289 height 612
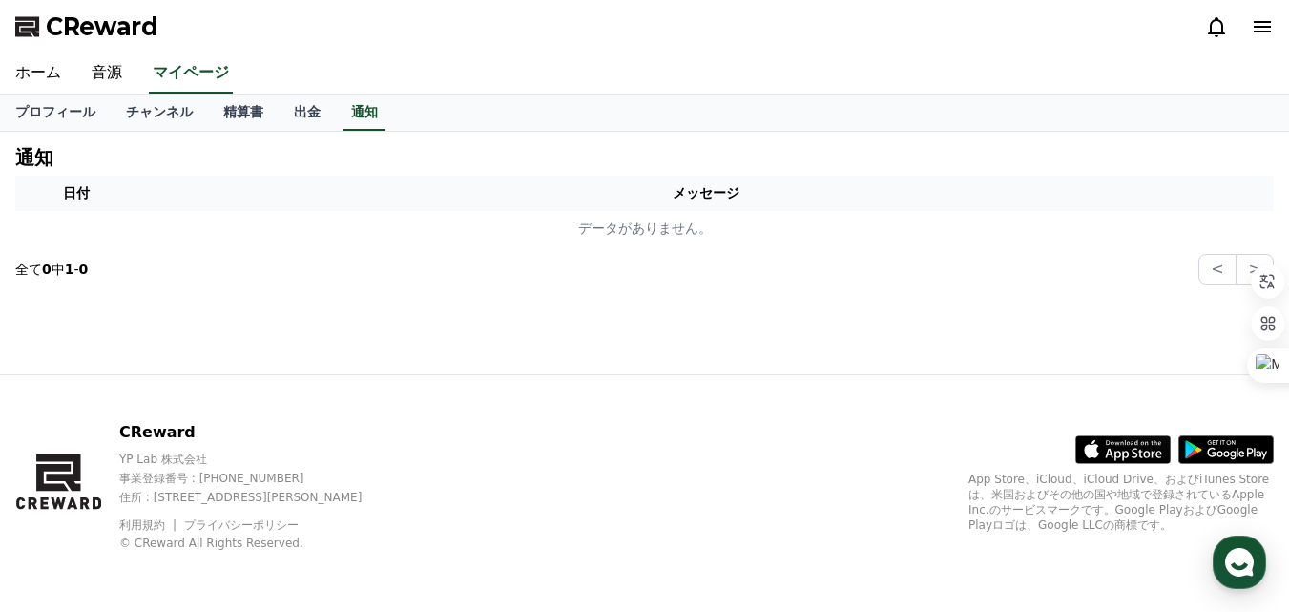
drag, startPoint x: 113, startPoint y: 437, endPoint x: 189, endPoint y: 430, distance: 76.6
click at [189, 430] on div "CReward YP Lab 株式会社 事業登録番号 : [PHONE_NUMBER] 住所 : [STREET_ADDRESS][PERSON_NAME] …" at bounding box center [205, 486] width 380 height 130
copy p "CReward"
click at [95, 68] on link "音源" at bounding box center [106, 73] width 61 height 40
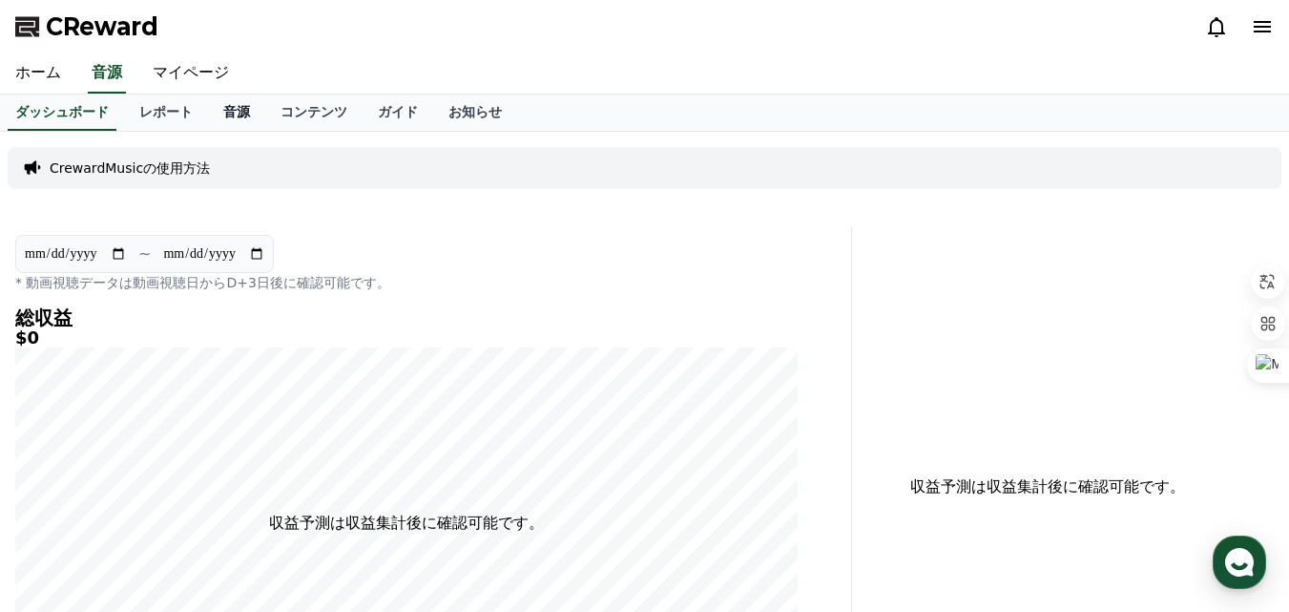
click at [208, 110] on link "音源" at bounding box center [236, 112] width 57 height 36
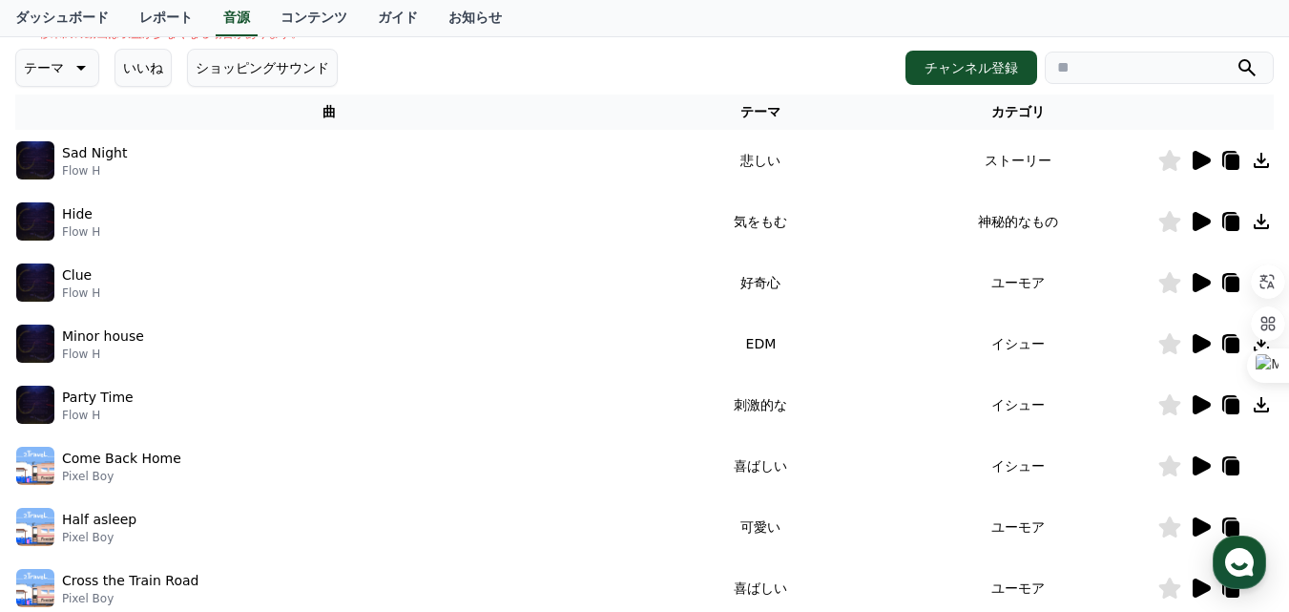
scroll to position [286, 0]
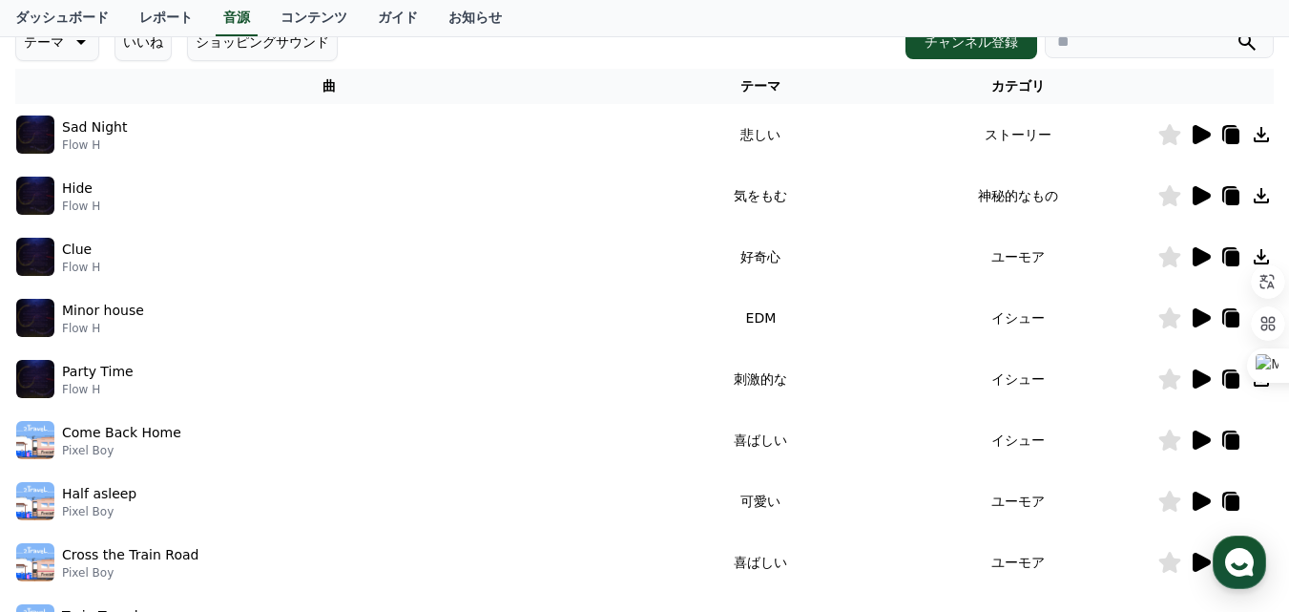
click at [1196, 441] on icon at bounding box center [1202, 439] width 18 height 19
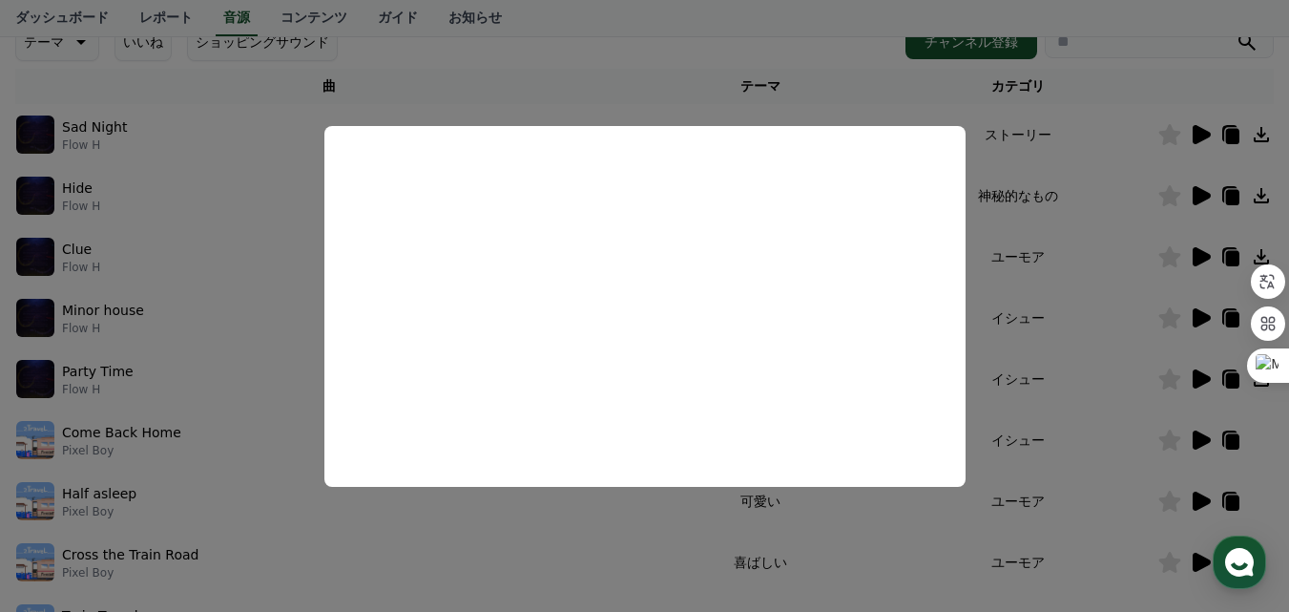
click at [344, 518] on button "close modal" at bounding box center [644, 306] width 1289 height 612
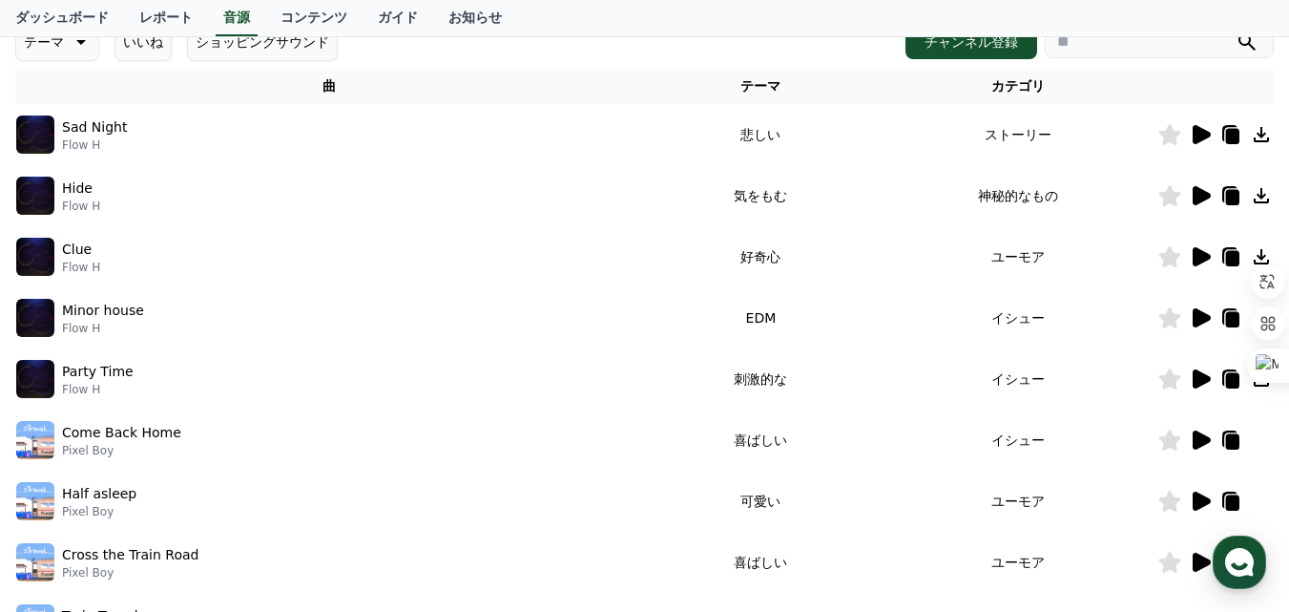
click at [1200, 507] on icon at bounding box center [1202, 500] width 18 height 19
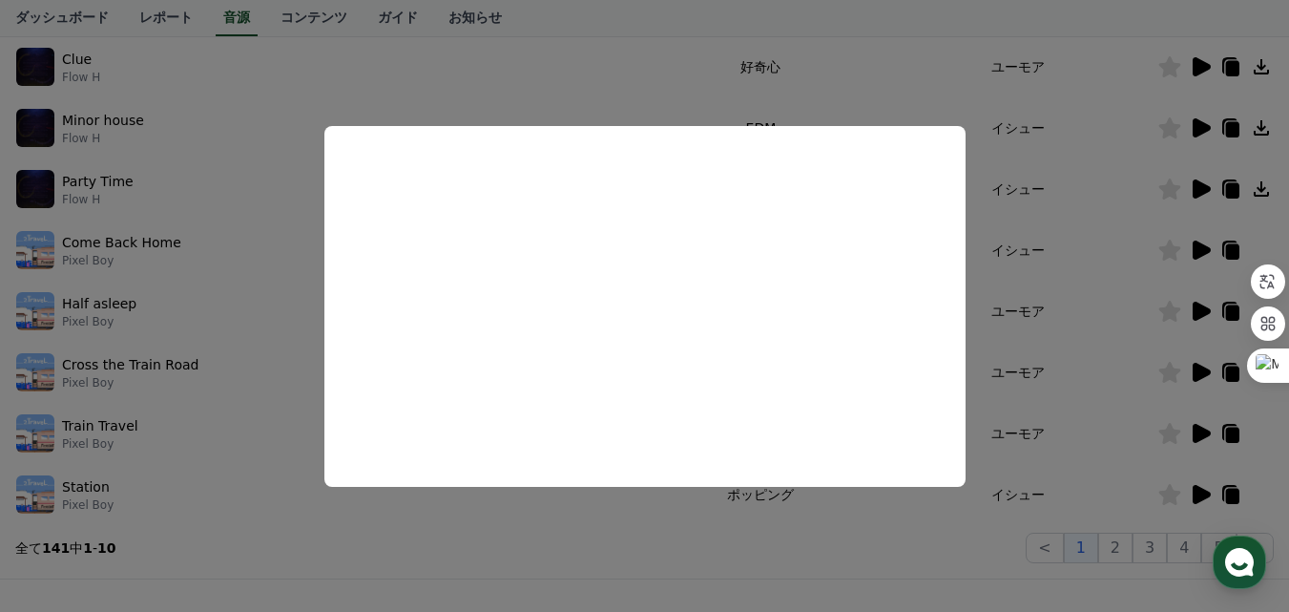
scroll to position [477, 0]
click at [253, 429] on button "close modal" at bounding box center [644, 306] width 1289 height 612
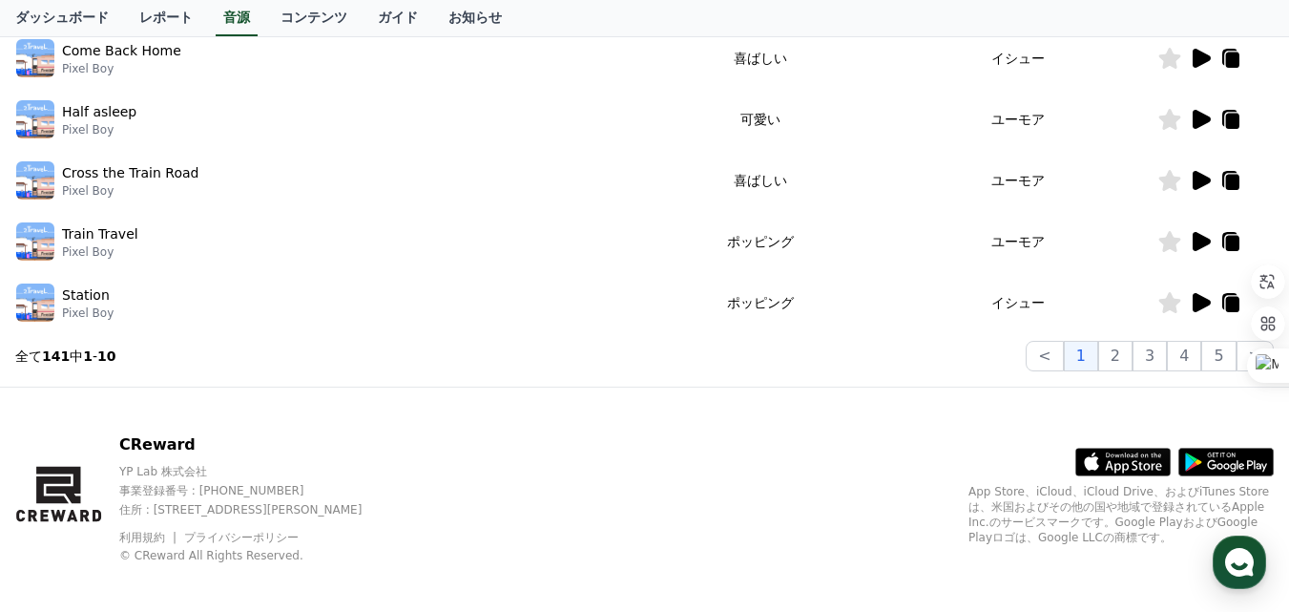
scroll to position [573, 0]
